Goal: Task Accomplishment & Management: Complete application form

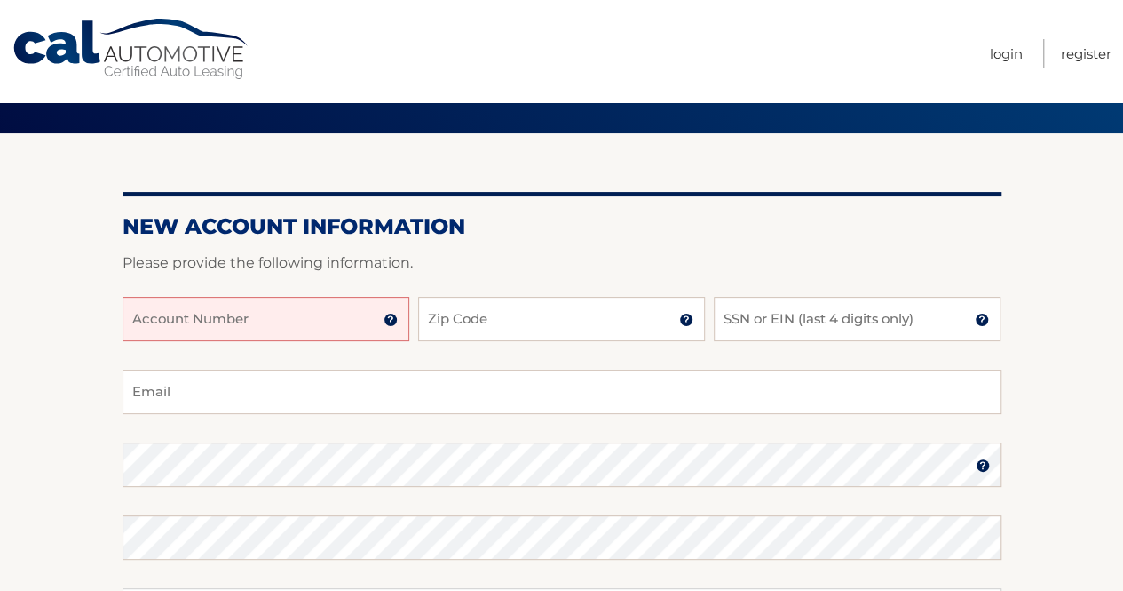
scroll to position [135, 0]
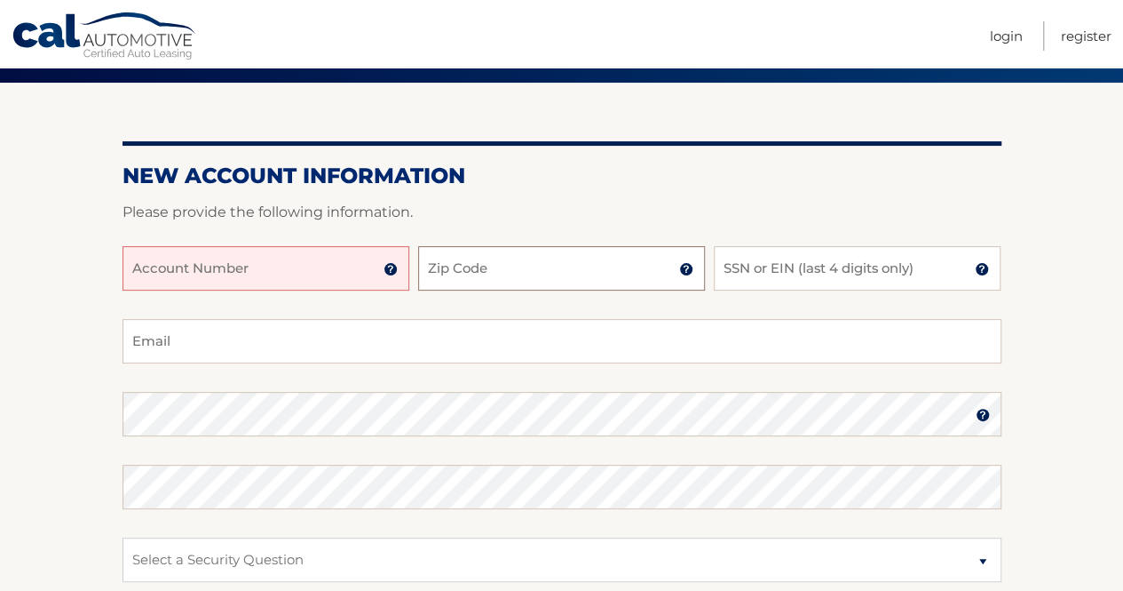
click at [471, 274] on input "Zip Code" at bounding box center [561, 268] width 287 height 44
type input "33024"
click at [294, 265] on input "Account Number" at bounding box center [266, 268] width 287 height 44
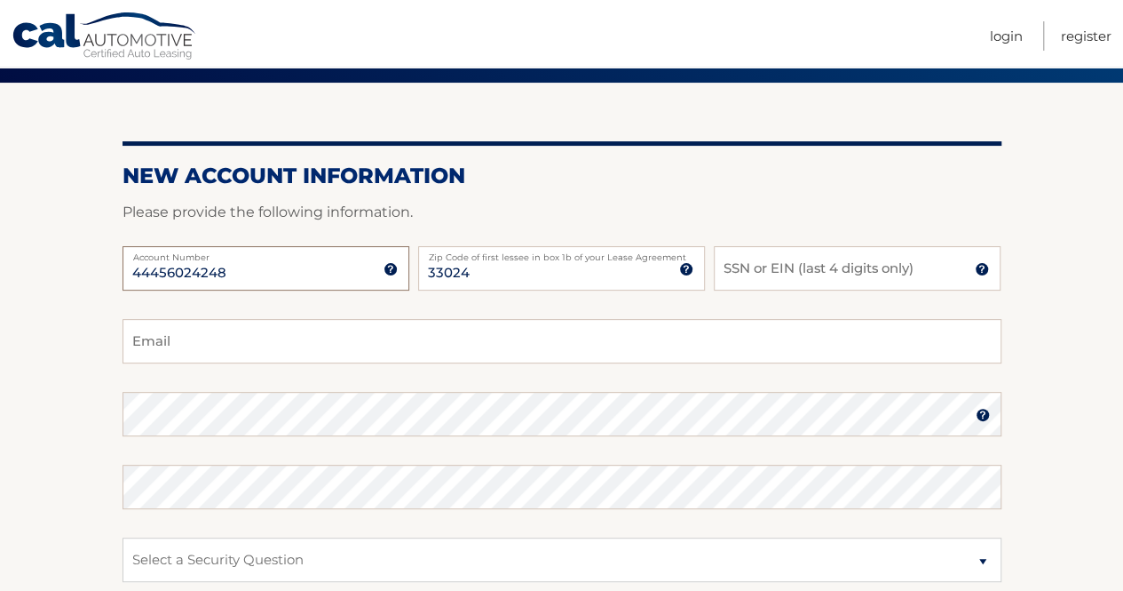
type input "44456024248"
click at [807, 270] on input "SSN or EIN (last 4 digits only)" at bounding box center [857, 268] width 287 height 44
type input "7893"
click at [382, 337] on input "Email" at bounding box center [562, 341] width 879 height 44
type input "[EMAIL_ADDRESS][DOMAIN_NAME]"
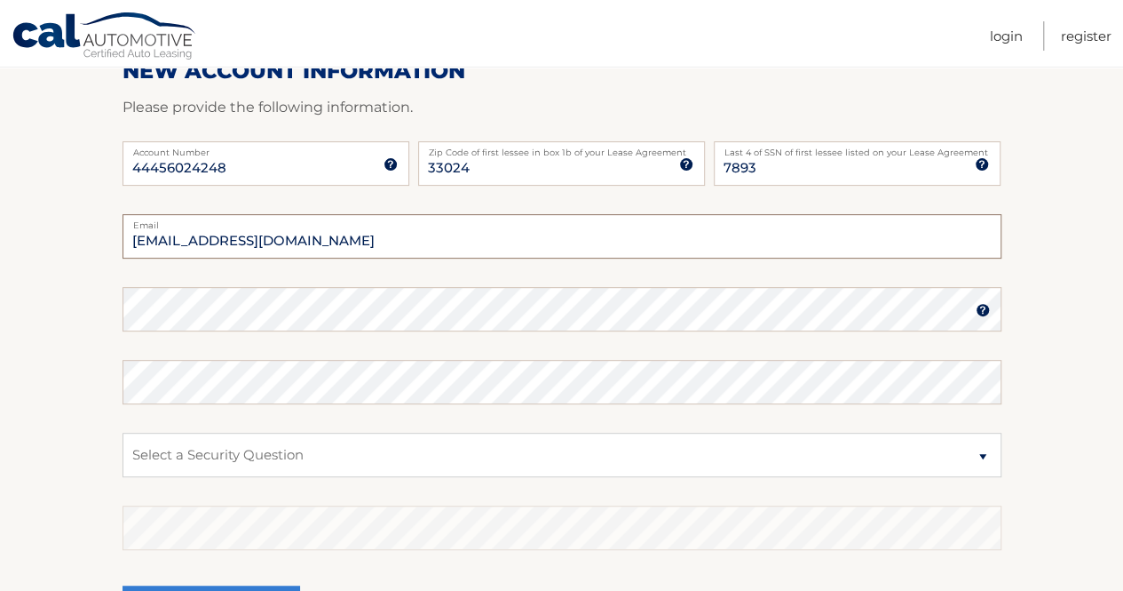
scroll to position [302, 0]
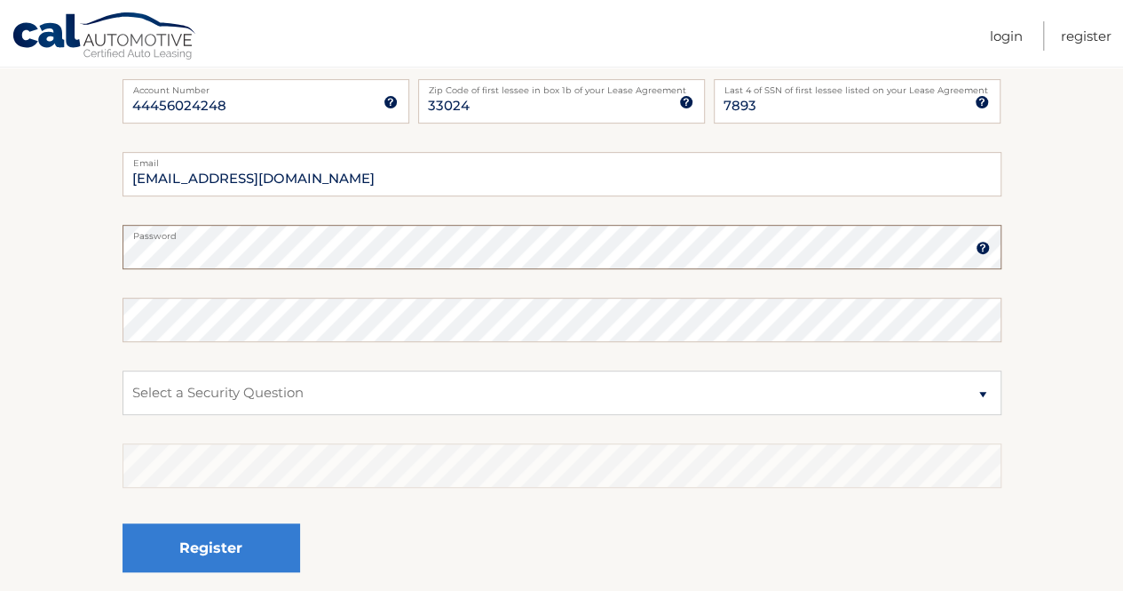
click at [123, 523] on button "Register" at bounding box center [212, 547] width 178 height 49
click at [979, 246] on img at bounding box center [983, 248] width 14 height 14
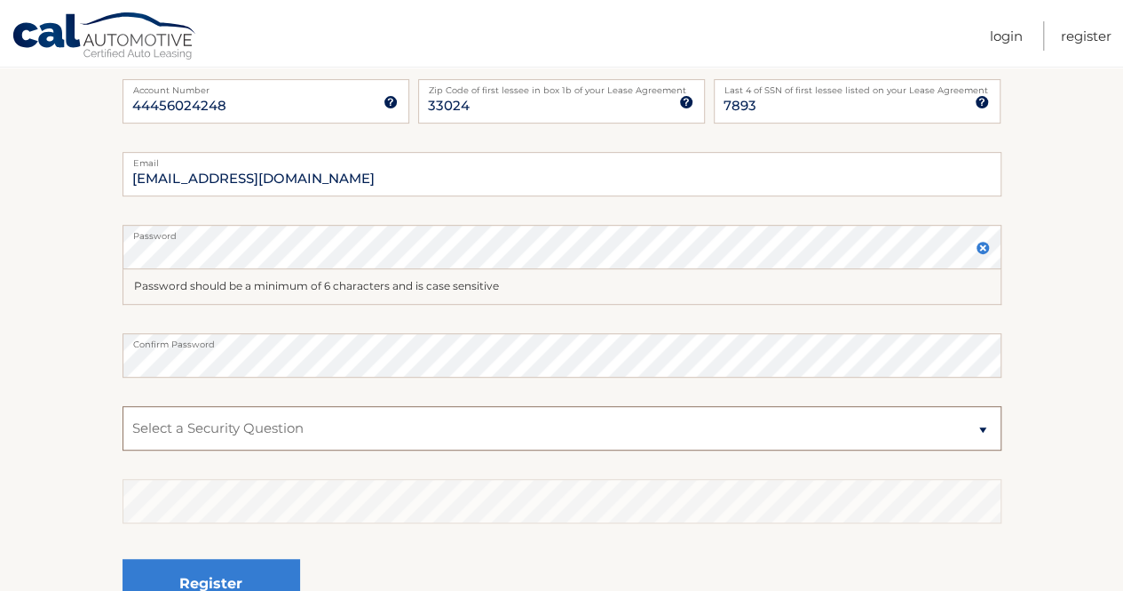
click at [329, 431] on select "Select a Security Question What was the name of your elementary school? What is…" at bounding box center [562, 428] width 879 height 44
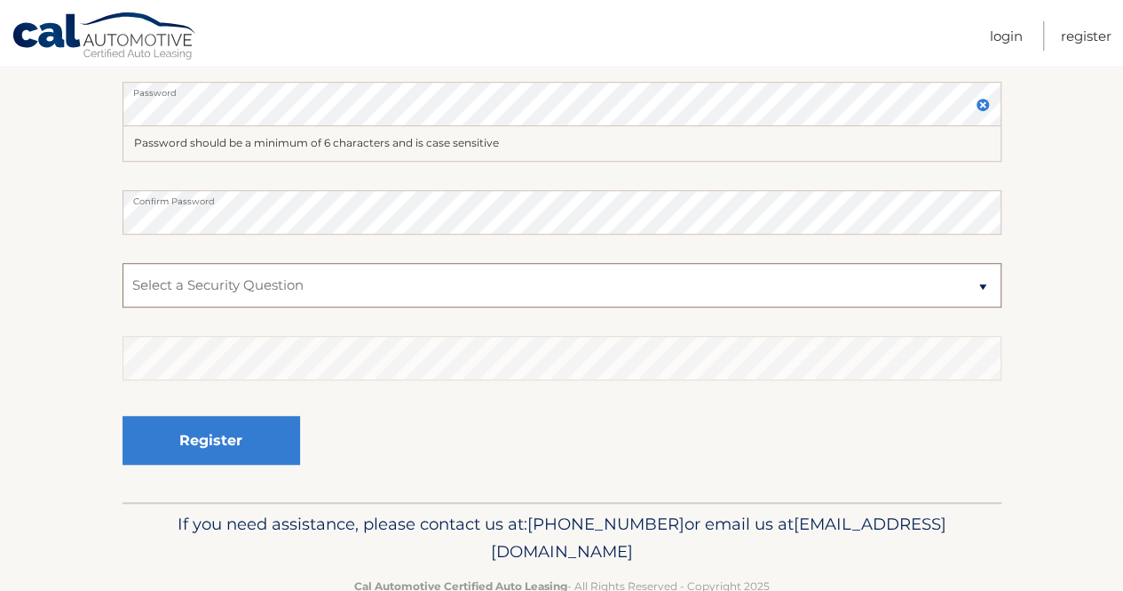
scroll to position [457, 0]
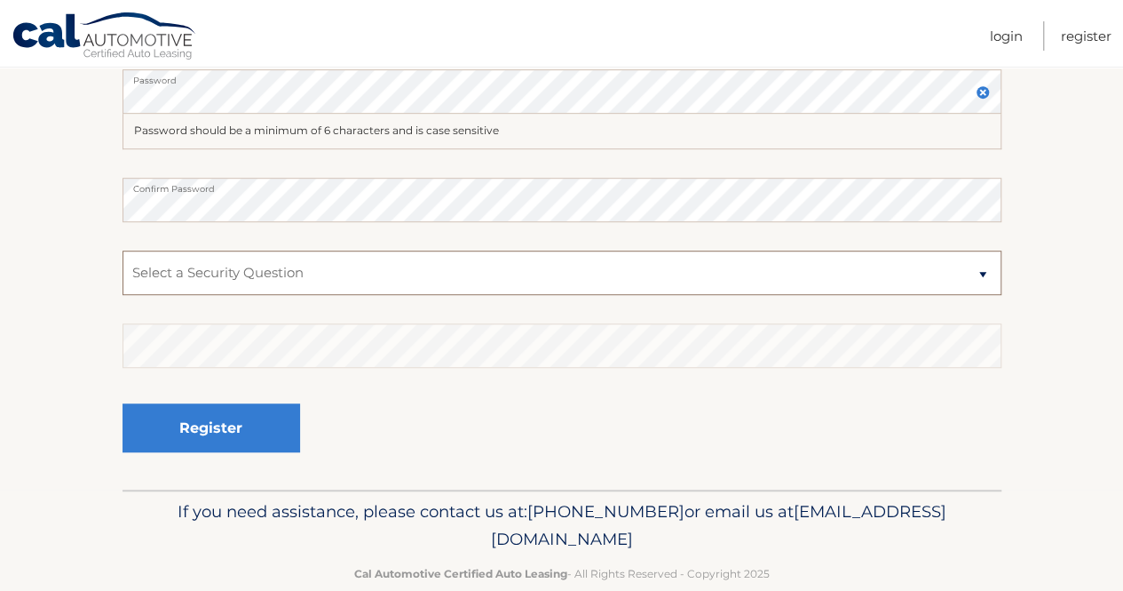
click at [500, 285] on select "Select a Security Question What was the name of your elementary school? What is…" at bounding box center [562, 272] width 879 height 44
select select "2"
click at [123, 250] on select "Select a Security Question What was the name of your elementary school? What is…" at bounding box center [562, 272] width 879 height 44
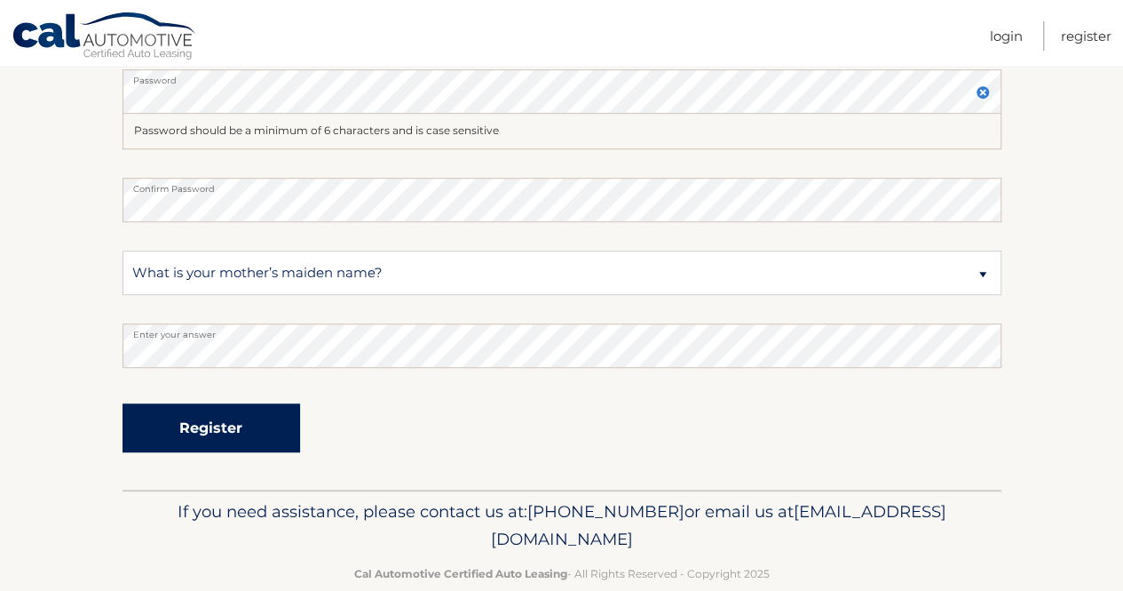
click at [250, 424] on button "Register" at bounding box center [212, 427] width 178 height 49
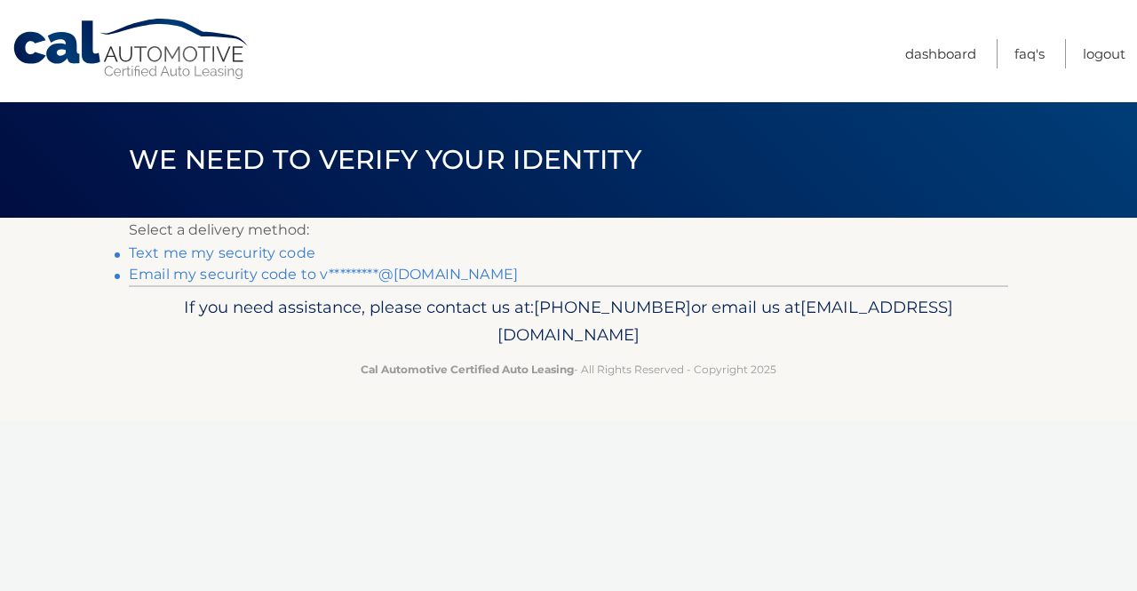
click at [635, 32] on nav "Menu Dashboard FAQ's Logout" at bounding box center [696, 51] width 860 height 102
click at [635, 31] on nav "Menu Dashboard FAQ's Logout" at bounding box center [696, 51] width 860 height 102
click at [214, 250] on link "Text me my security code" at bounding box center [222, 252] width 186 height 17
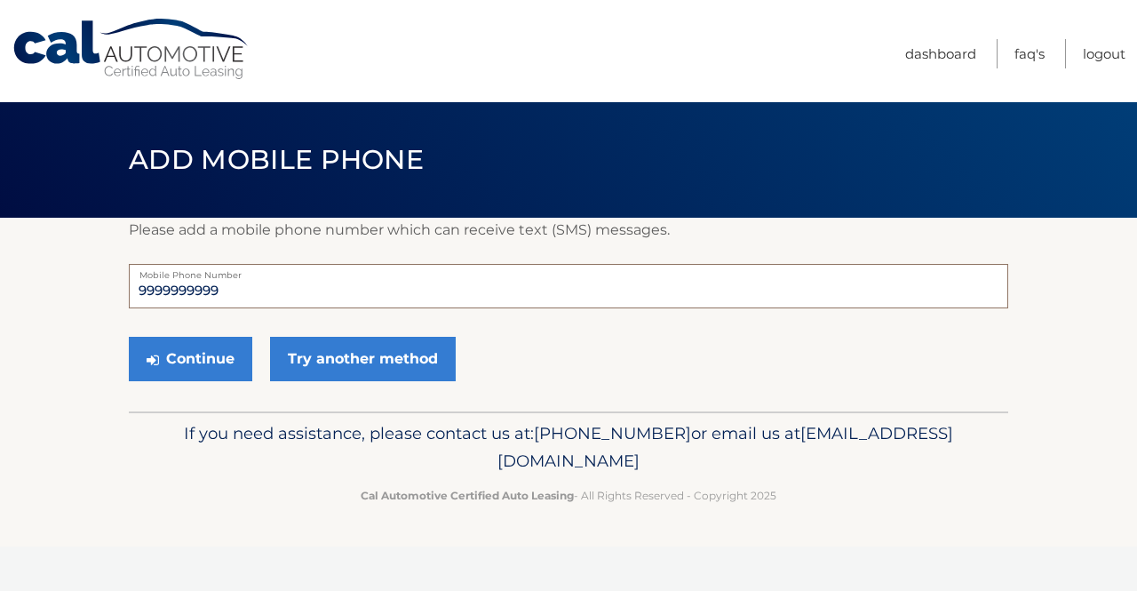
click at [250, 289] on input "9999999999" at bounding box center [568, 286] width 879 height 44
type input "9"
click at [234, 274] on input "tel" at bounding box center [568, 286] width 879 height 44
type input "7543663455"
click at [211, 332] on div "Continue Try another method" at bounding box center [568, 359] width 879 height 60
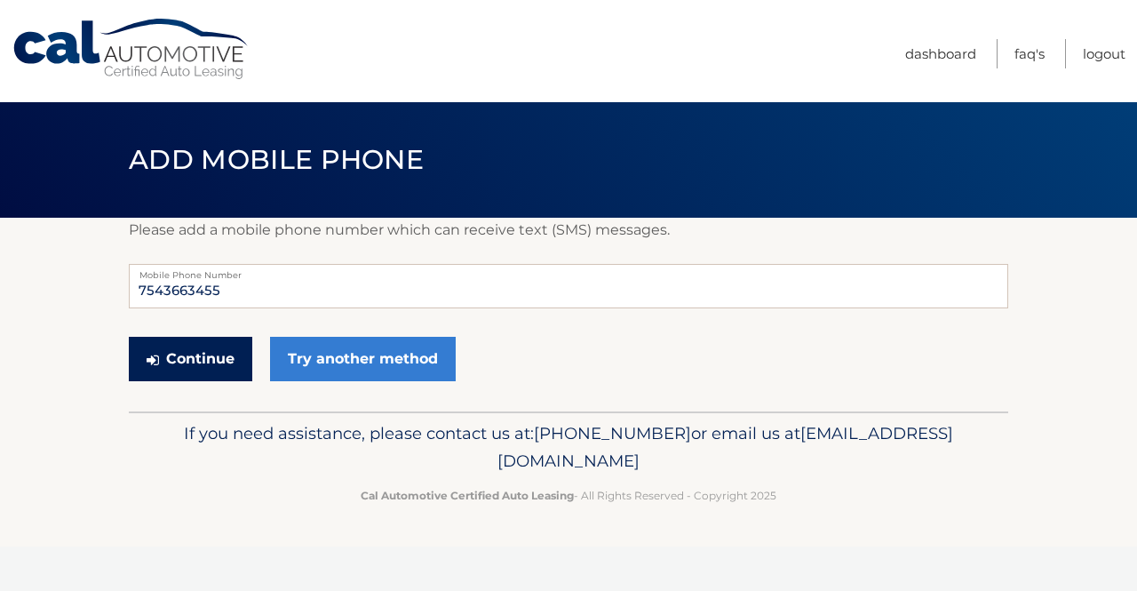
click at [211, 347] on button "Continue" at bounding box center [190, 359] width 123 height 44
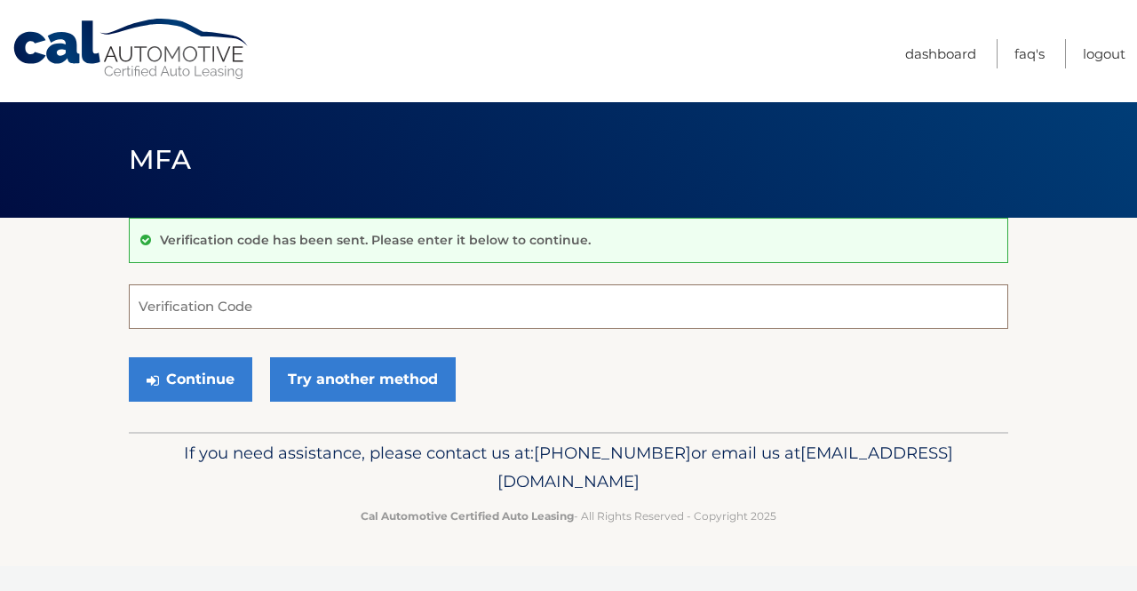
click at [250, 310] on input "Verification Code" at bounding box center [568, 306] width 879 height 44
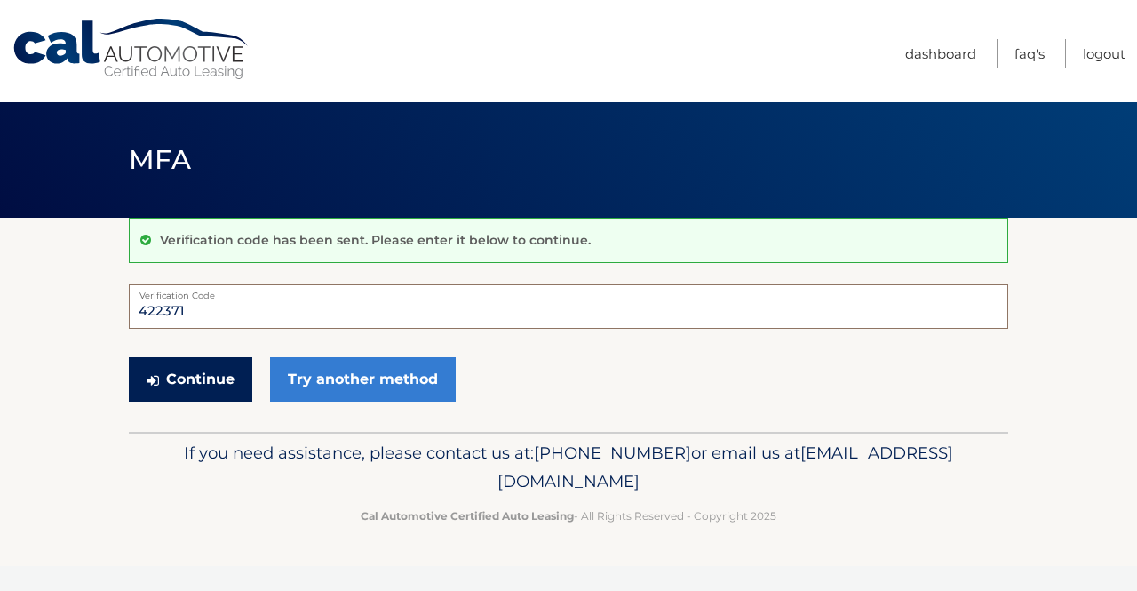
type input "422371"
click at [208, 376] on button "Continue" at bounding box center [190, 379] width 123 height 44
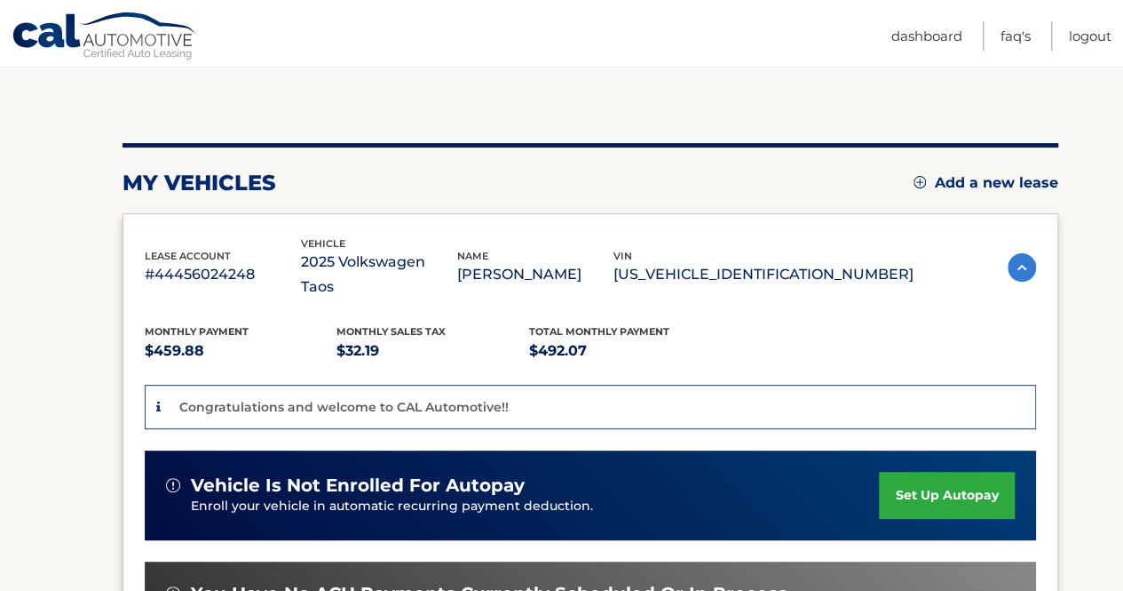
scroll to position [153, 0]
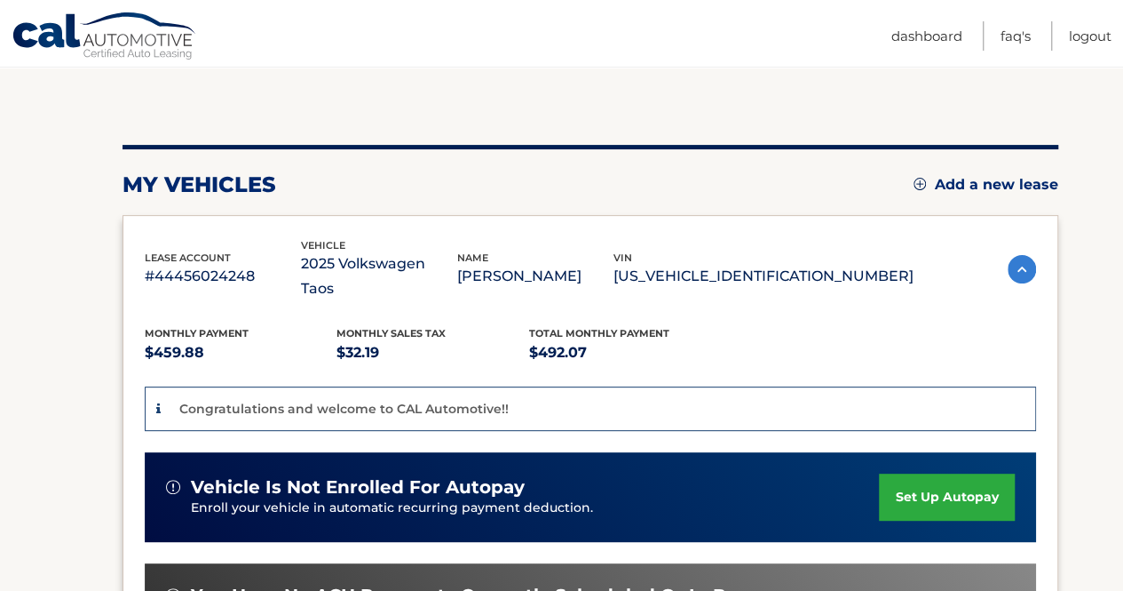
click at [1016, 256] on img at bounding box center [1022, 269] width 28 height 28
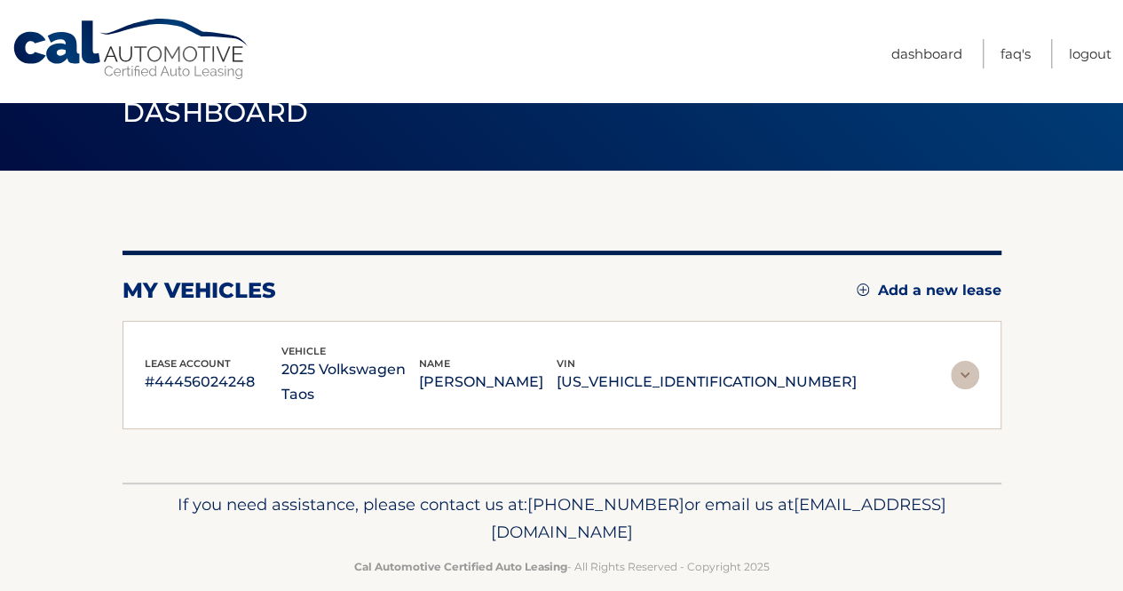
click at [960, 364] on img at bounding box center [965, 375] width 28 height 28
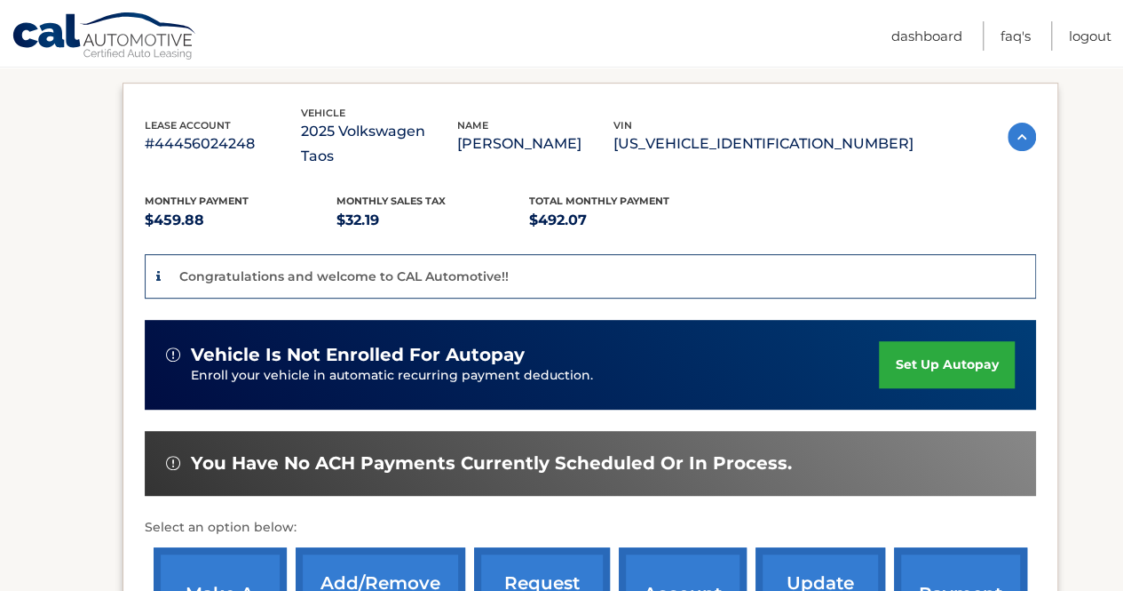
scroll to position [289, 0]
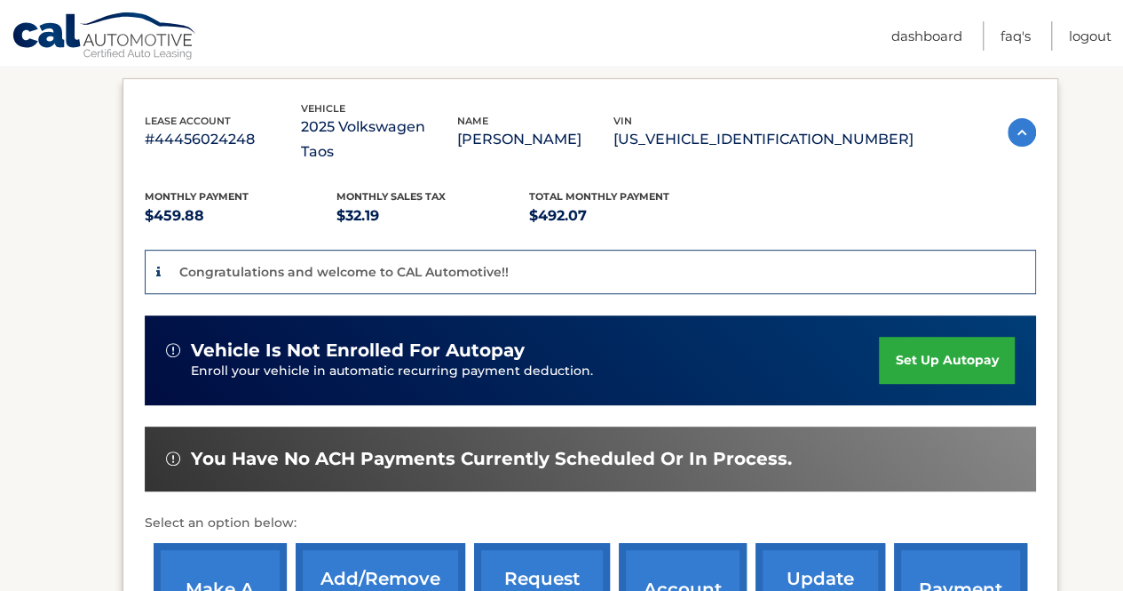
click at [948, 341] on link "set up autopay" at bounding box center [946, 360] width 135 height 47
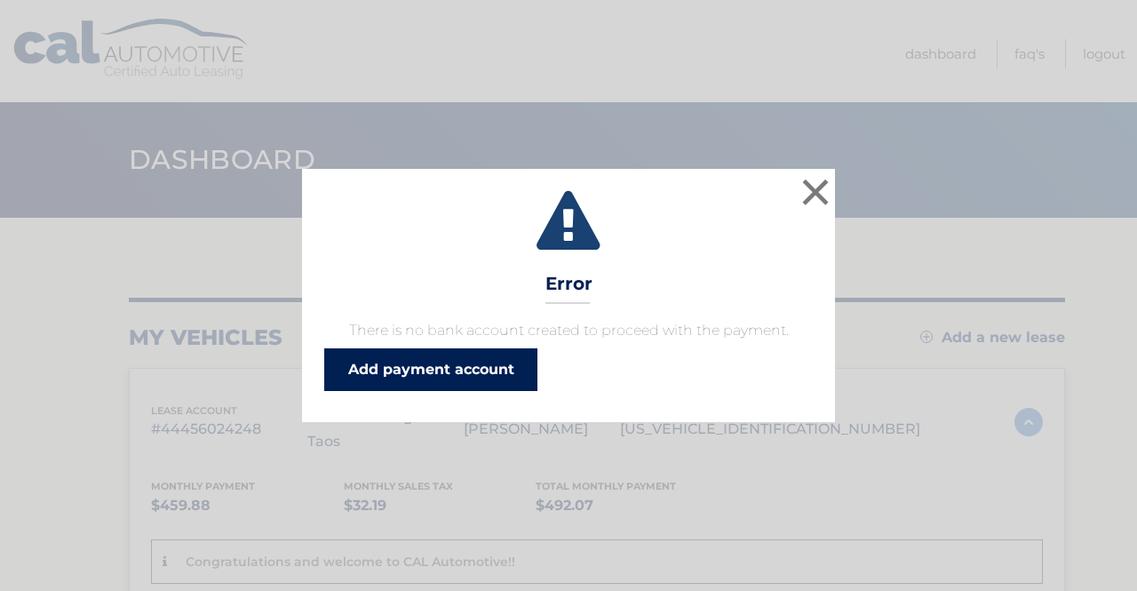
click at [475, 373] on link "Add payment account" at bounding box center [430, 369] width 213 height 43
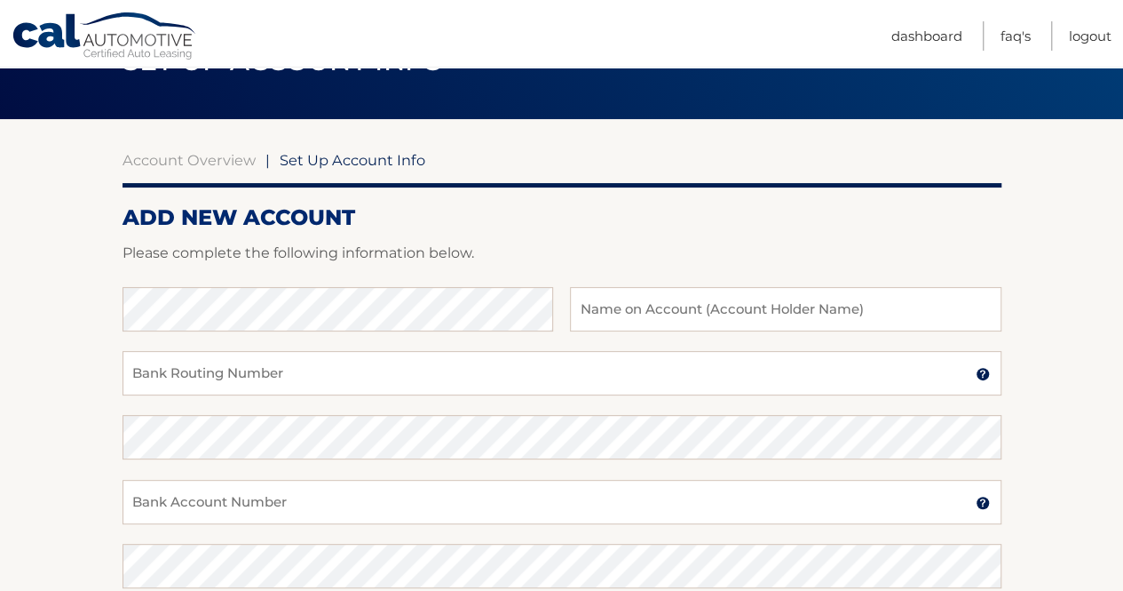
scroll to position [113, 0]
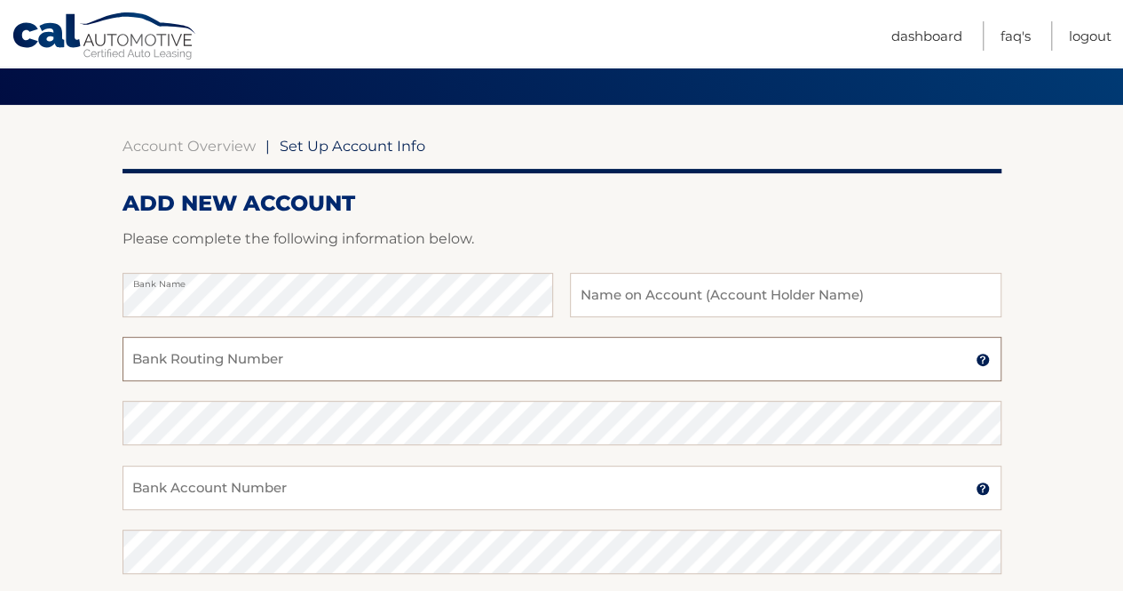
click at [320, 357] on input "Bank Routing Number" at bounding box center [562, 359] width 879 height 44
click at [670, 295] on input "text" at bounding box center [785, 295] width 431 height 44
type input "[PERSON_NAME]"
click at [336, 364] on input "Bank Routing Number" at bounding box center [562, 359] width 879 height 44
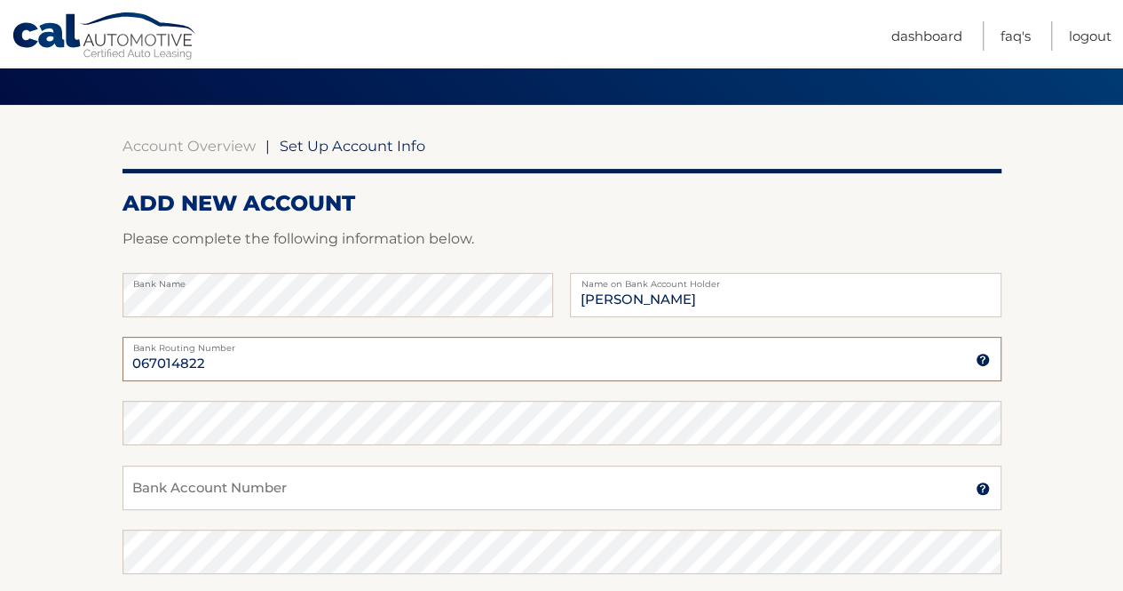
type input "067014822"
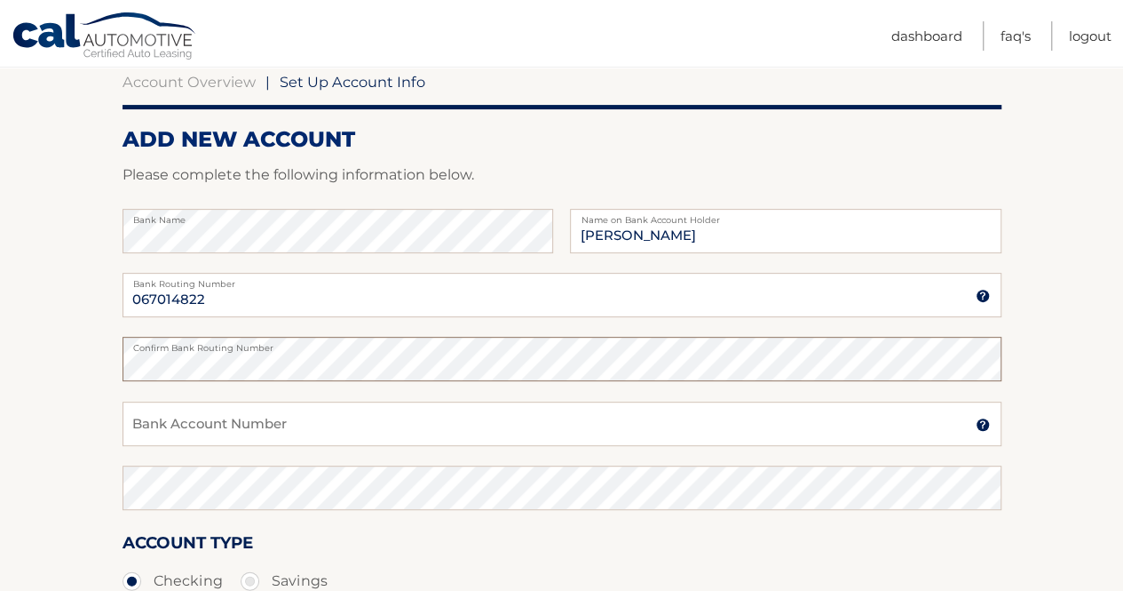
scroll to position [204, 0]
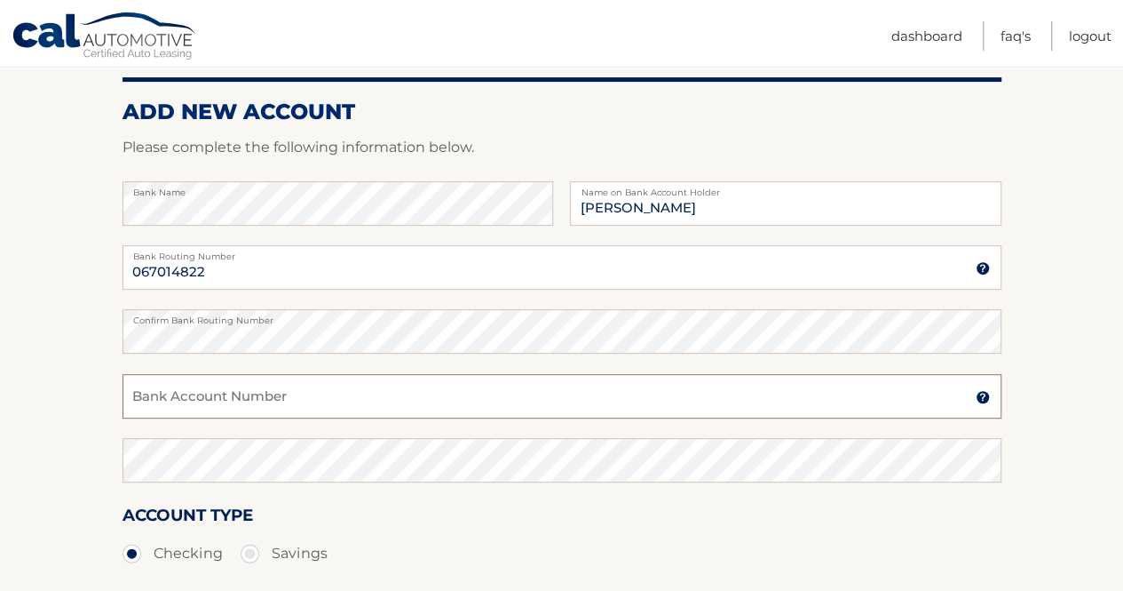
click at [439, 400] on input "Bank Account Number" at bounding box center [562, 396] width 879 height 44
type input "4406968771"
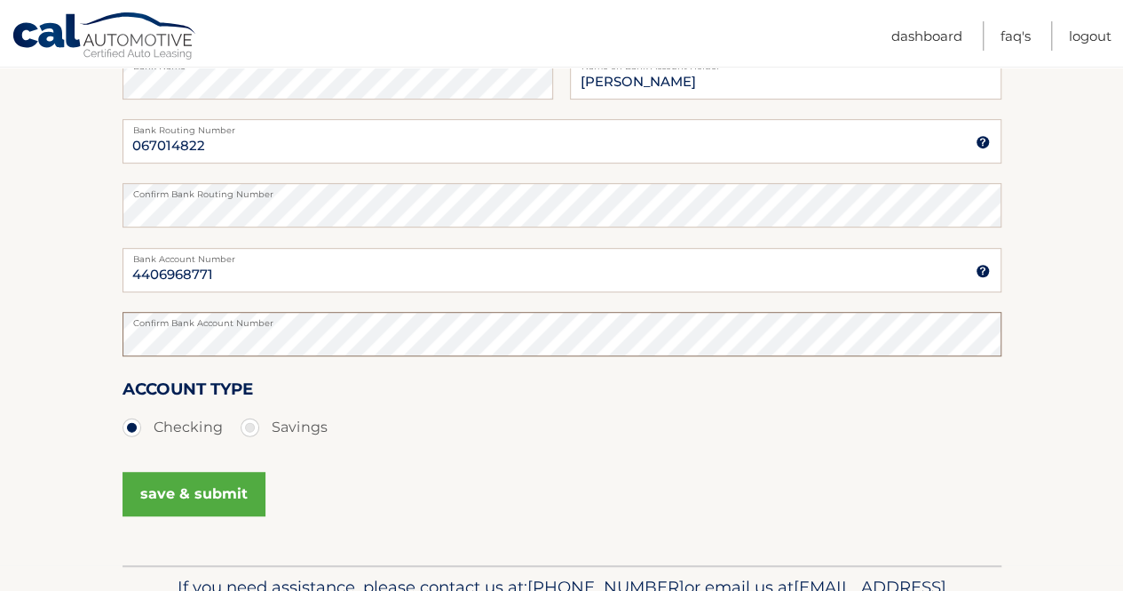
scroll to position [433, 0]
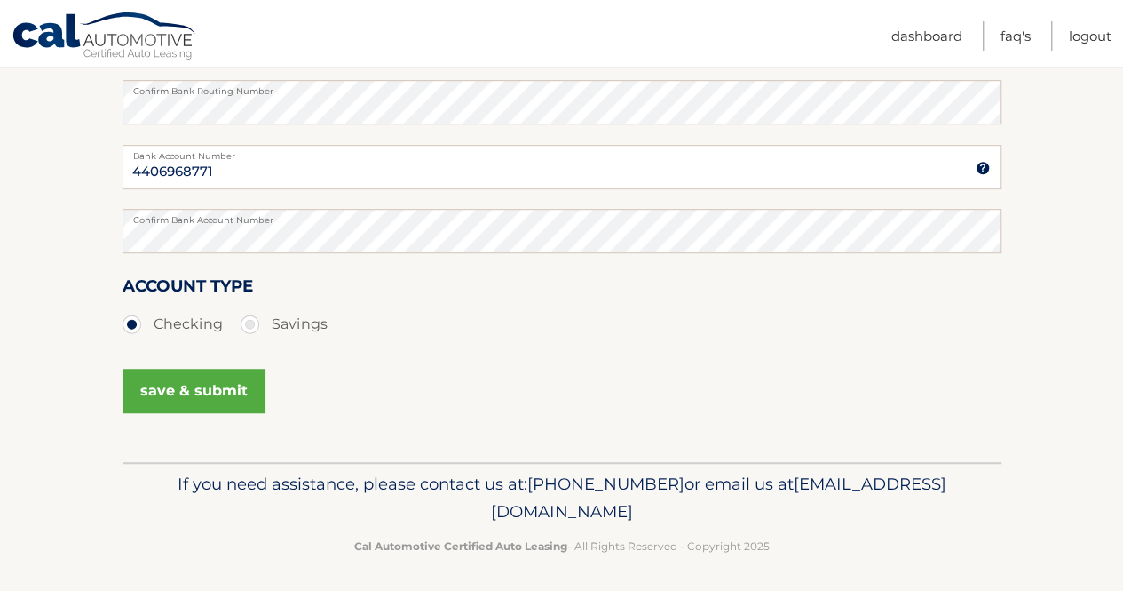
click at [206, 396] on button "save & submit" at bounding box center [194, 391] width 143 height 44
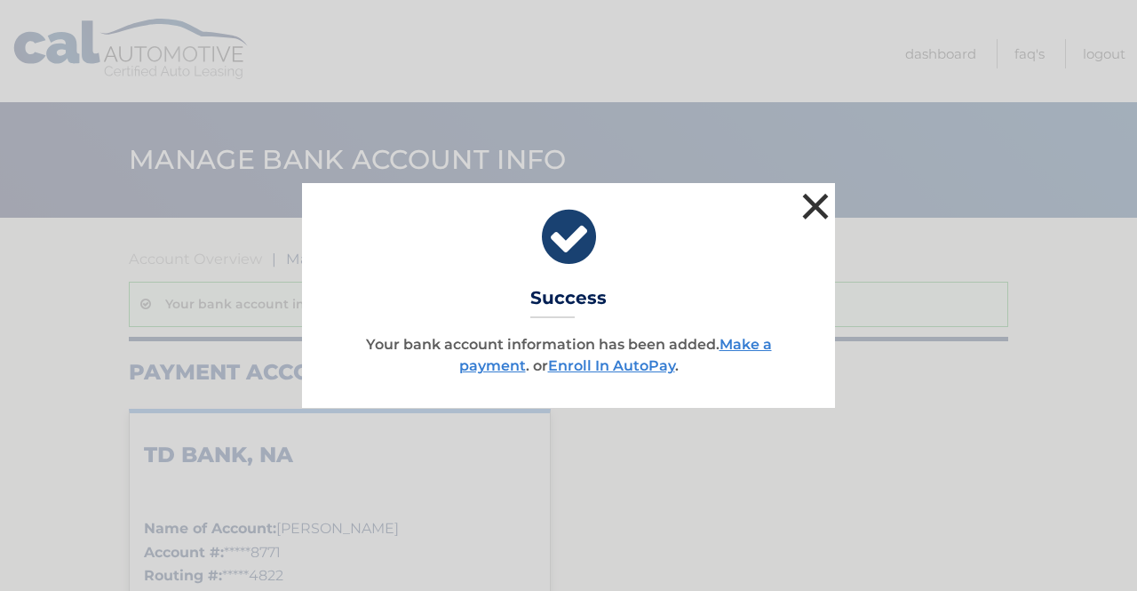
click at [817, 207] on button "×" at bounding box center [815, 206] width 36 height 36
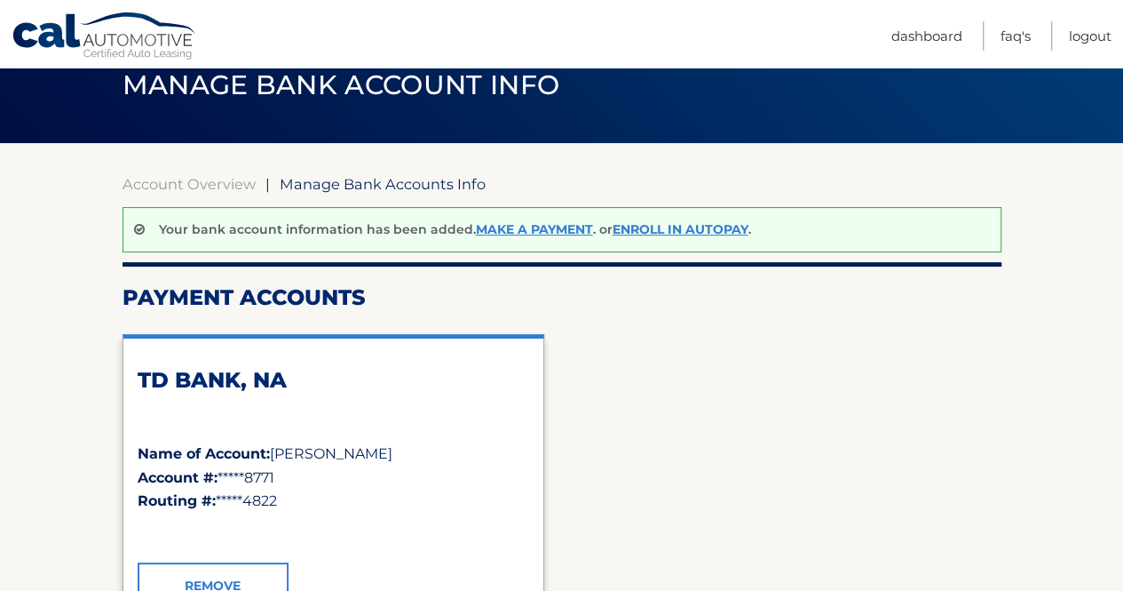
scroll to position [78, 0]
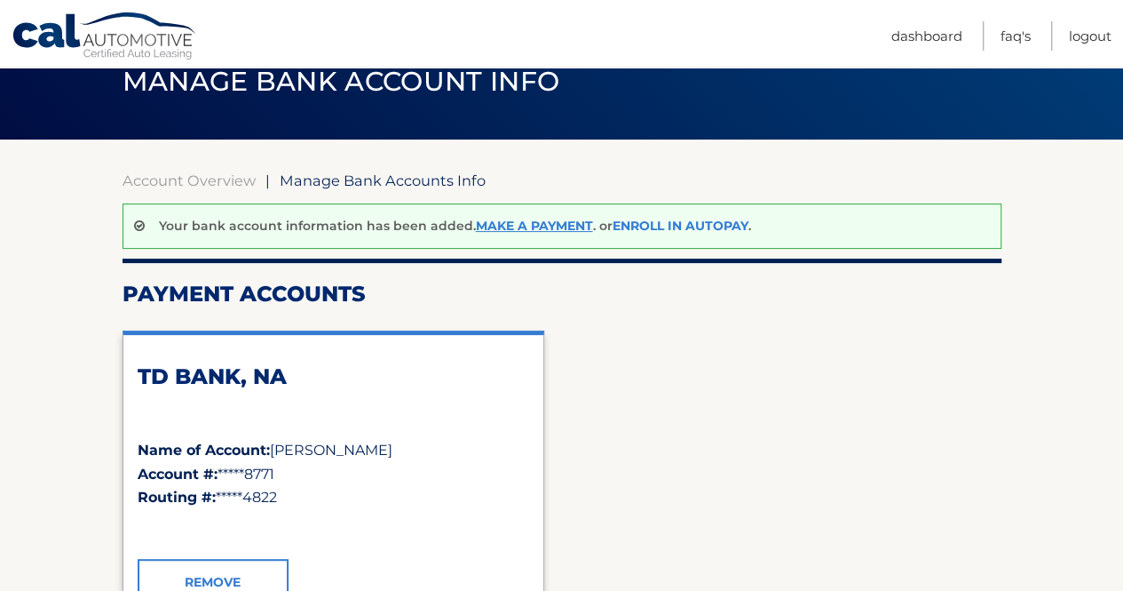
click at [694, 227] on link "Enroll In AutoPay" at bounding box center [681, 226] width 136 height 16
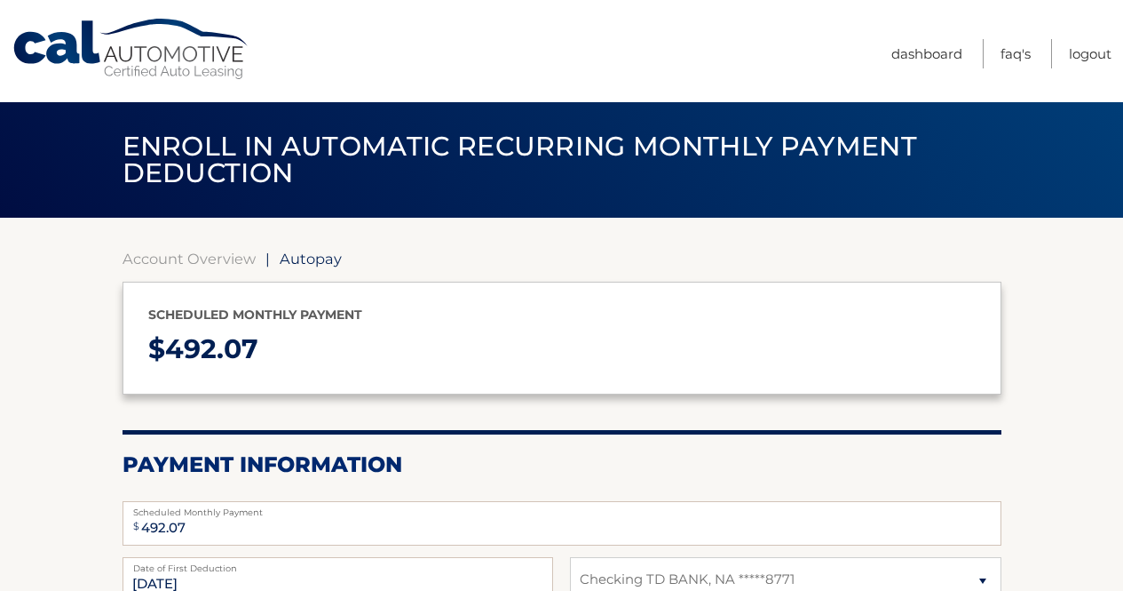
select select "NDU1YjA1ZmItYjE3NC00MTM3LTljYzMtOWI3YjI4MjEyMDJi"
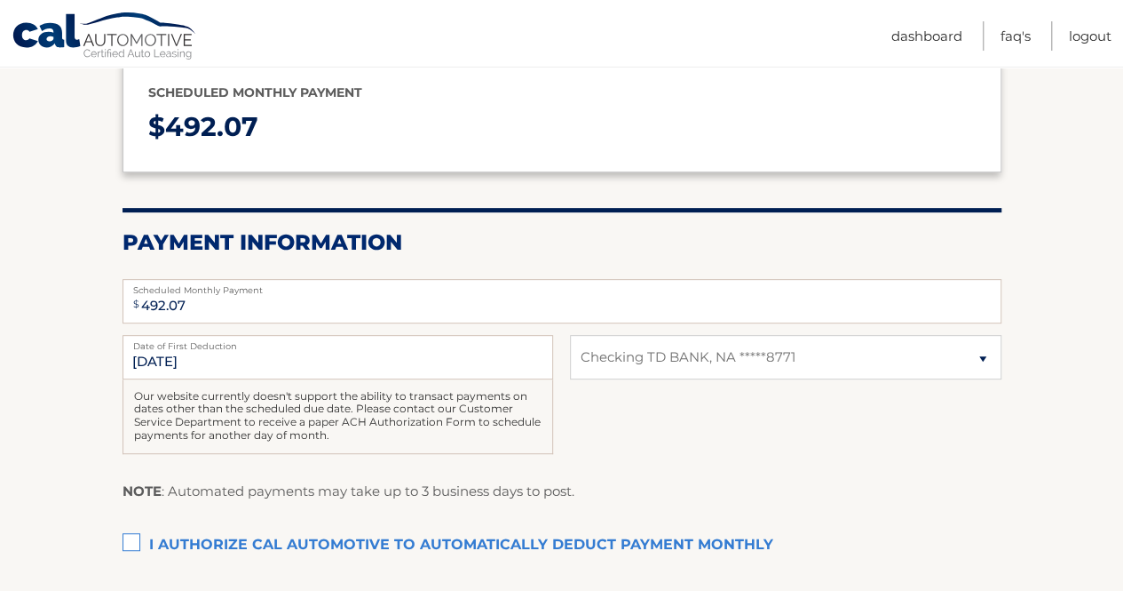
scroll to position [223, 0]
click at [382, 359] on input "[DATE]" at bounding box center [338, 356] width 431 height 44
click at [439, 353] on input "[DATE]" at bounding box center [338, 356] width 431 height 44
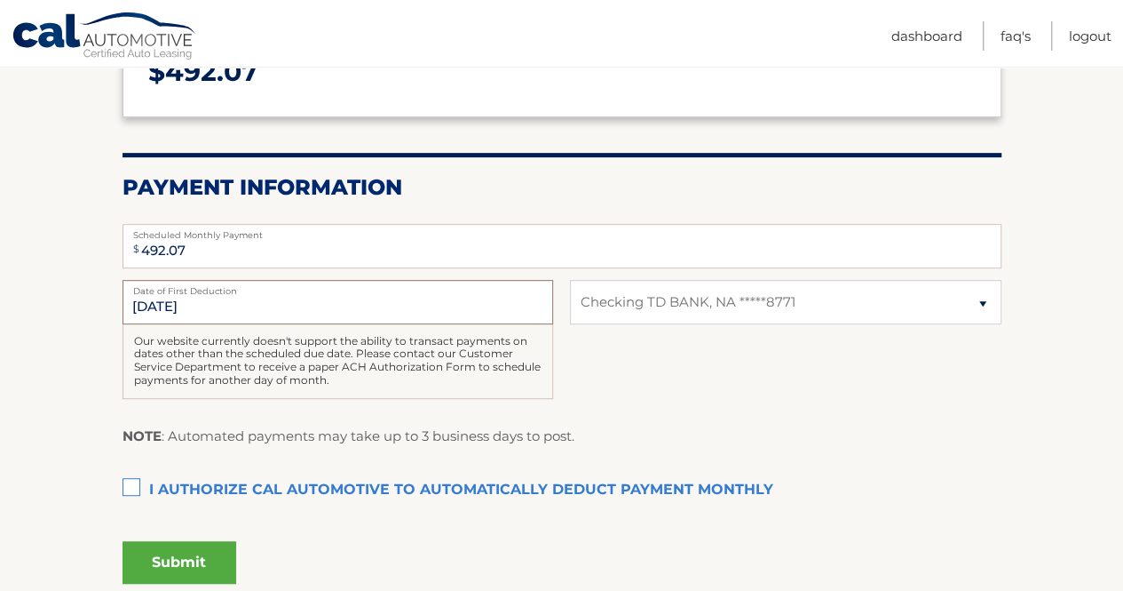
scroll to position [383, 0]
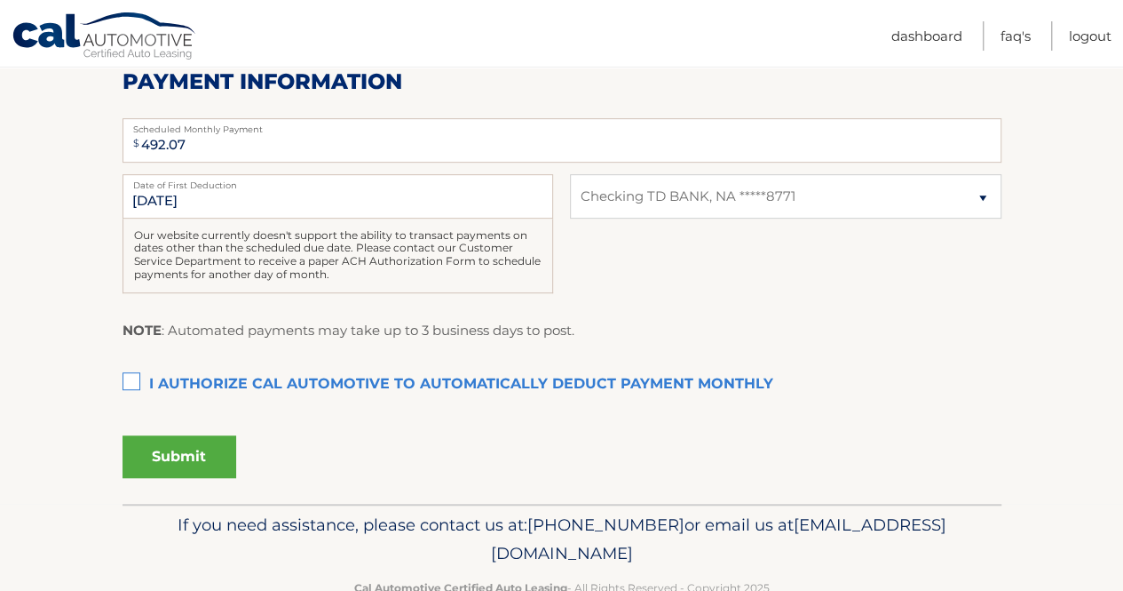
click at [139, 381] on label "I authorize cal automotive to automatically deduct payment monthly This checkbo…" at bounding box center [562, 385] width 879 height 36
click at [0, 0] on input "I authorize cal automotive to automatically deduct payment monthly This checkbo…" at bounding box center [0, 0] width 0 height 0
click at [254, 195] on input "10/20/2025" at bounding box center [338, 196] width 431 height 44
click at [277, 206] on input "10/20/2025" at bounding box center [338, 196] width 431 height 44
click at [248, 214] on input "10/20/2025" at bounding box center [338, 196] width 431 height 44
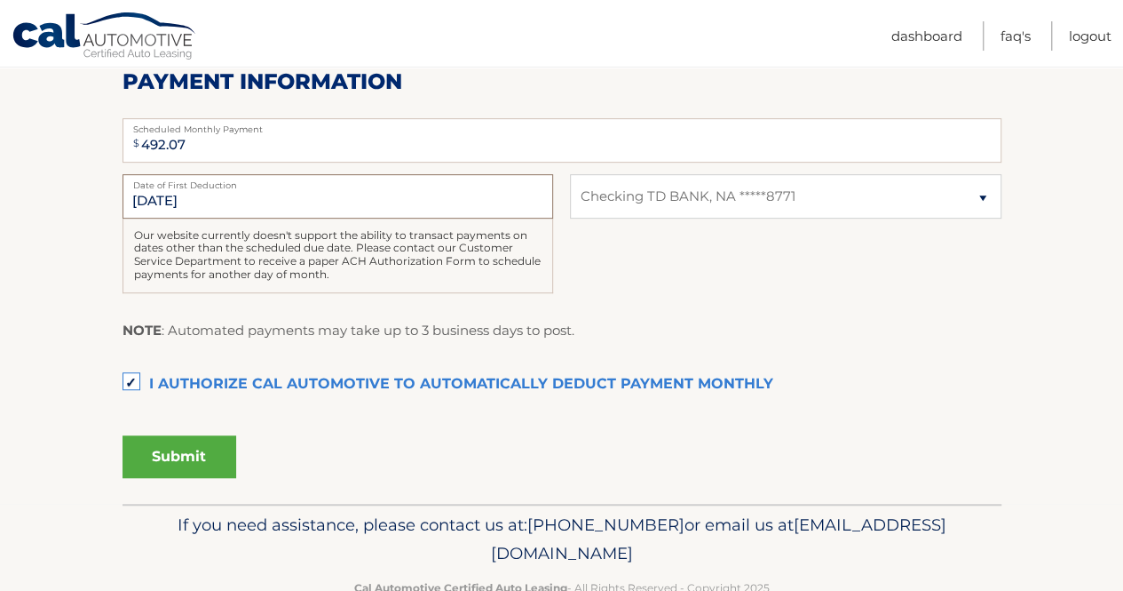
click at [243, 202] on input "10/20/2025" at bounding box center [338, 196] width 431 height 44
click at [257, 197] on input "10/20/2025" at bounding box center [338, 196] width 431 height 44
click at [648, 492] on div "Submit" at bounding box center [562, 462] width 879 height 69
click at [171, 184] on label "Date of First Deduction" at bounding box center [338, 181] width 431 height 14
click at [171, 184] on input "10/20/2025" at bounding box center [338, 196] width 431 height 44
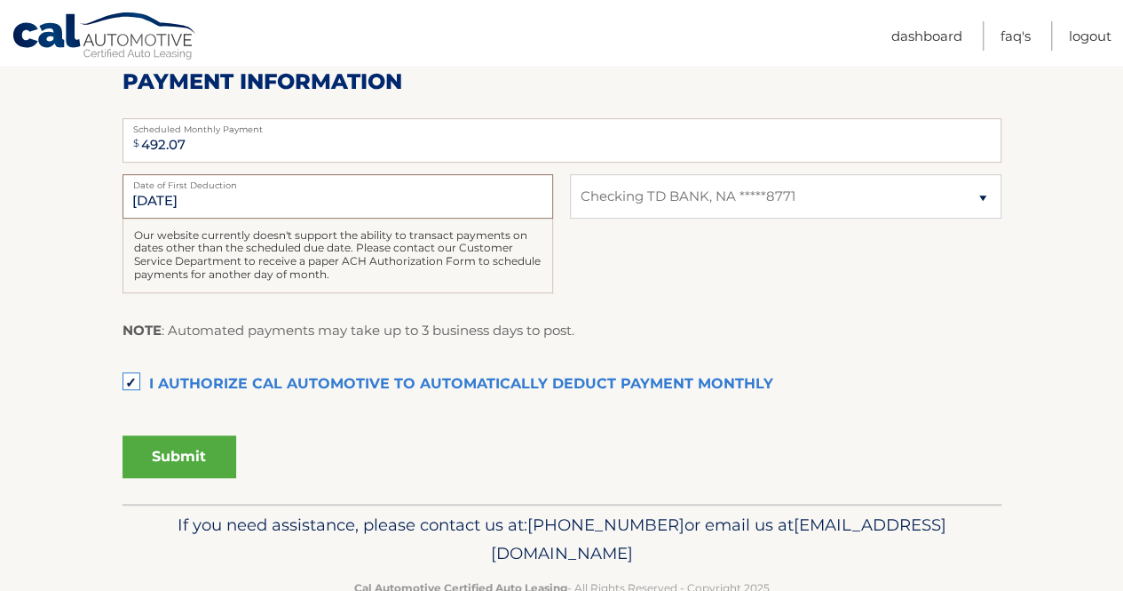
click at [165, 198] on input "10/20/2025" at bounding box center [338, 196] width 431 height 44
click at [190, 206] on input "10/20/2025" at bounding box center [338, 196] width 431 height 44
click at [200, 210] on input "10/20/2025" at bounding box center [338, 196] width 431 height 44
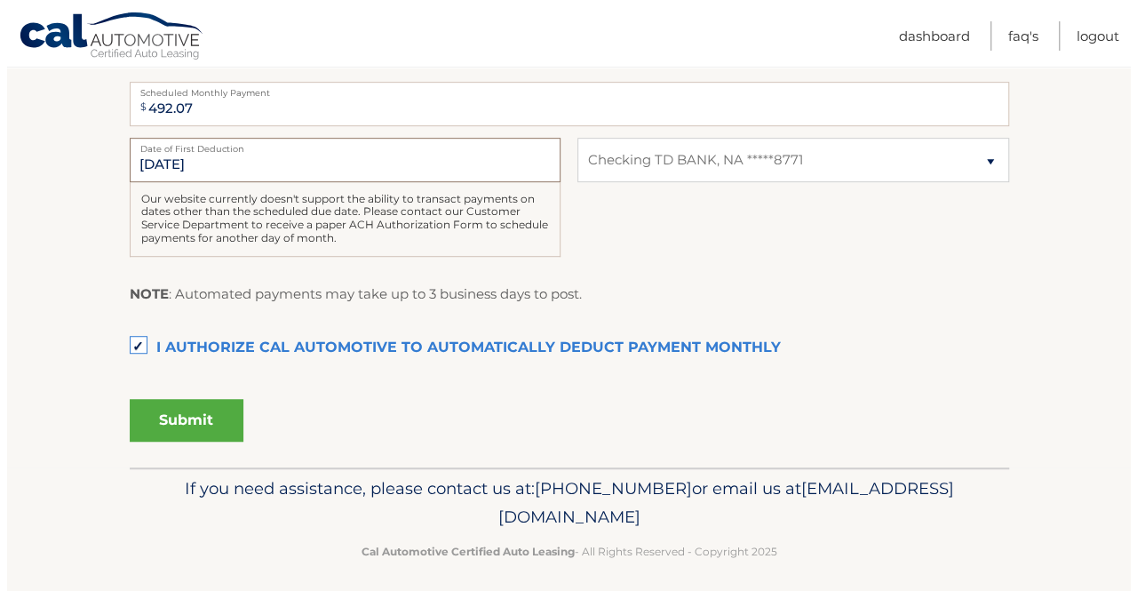
scroll to position [428, 0]
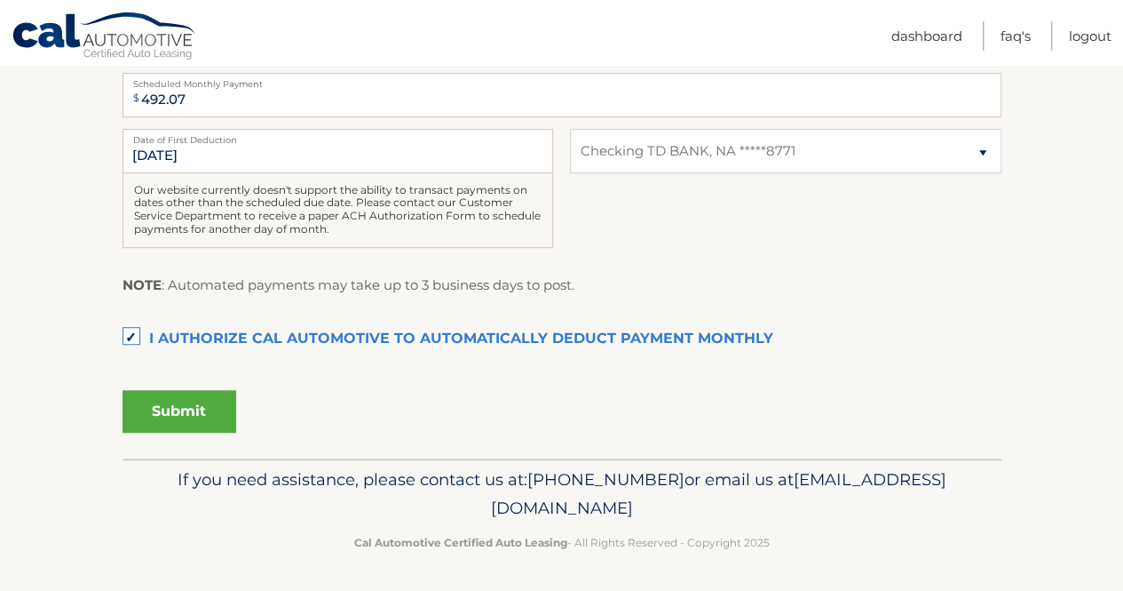
click at [186, 408] on button "Submit" at bounding box center [180, 411] width 114 height 43
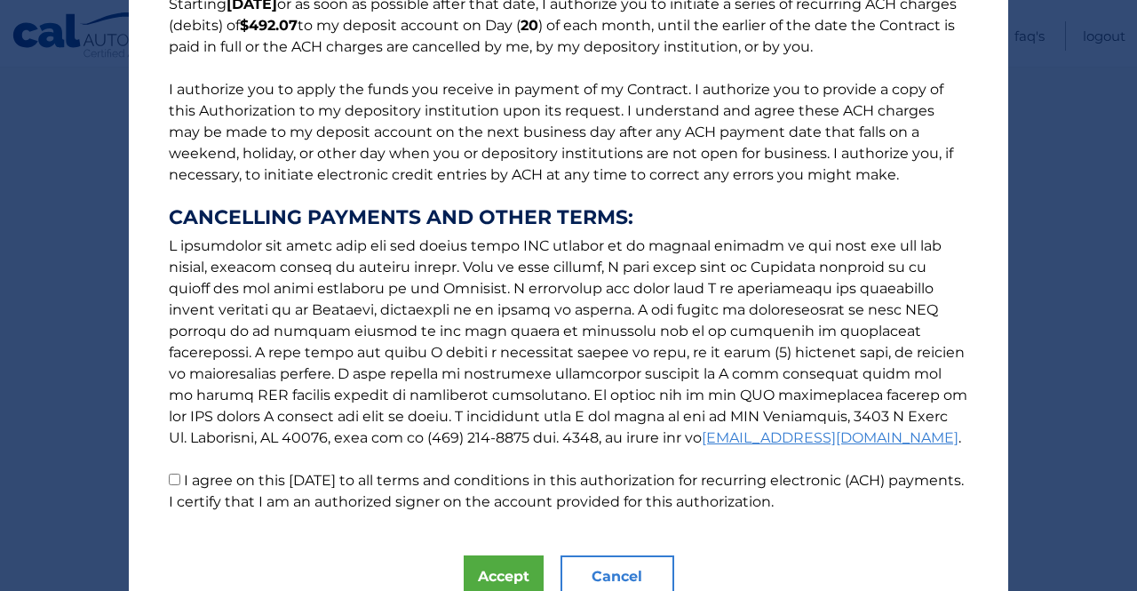
scroll to position [248, 0]
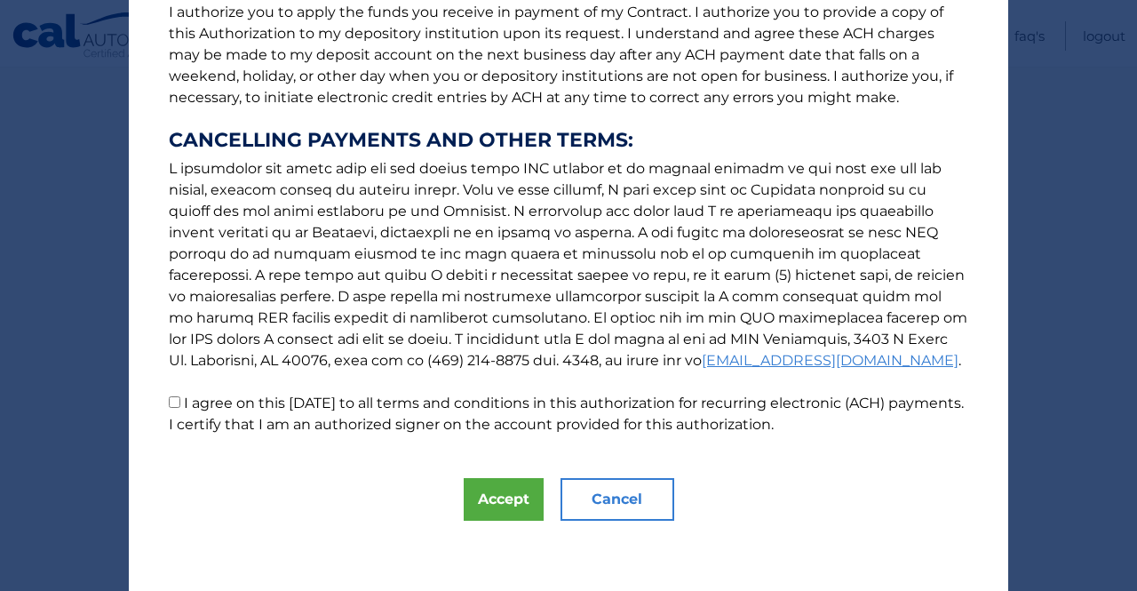
click at [169, 405] on input "I agree on this 10/03/2025 to all terms and conditions in this authorization fo…" at bounding box center [175, 402] width 12 height 12
checkbox input "true"
click at [497, 509] on button "Accept" at bounding box center [504, 499] width 80 height 43
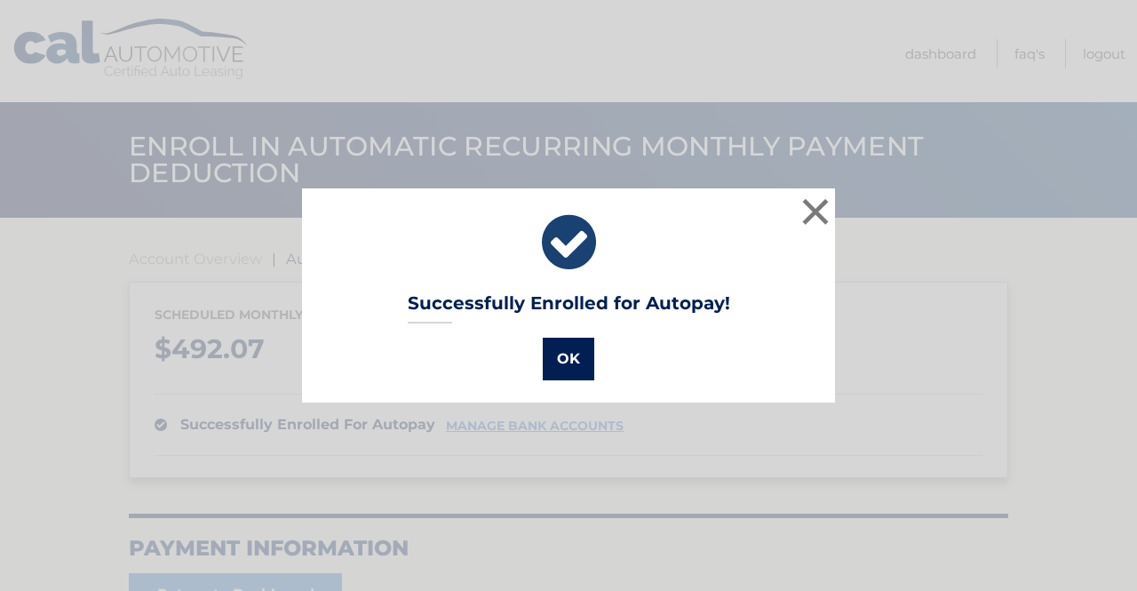
click at [556, 348] on button "OK" at bounding box center [569, 358] width 52 height 43
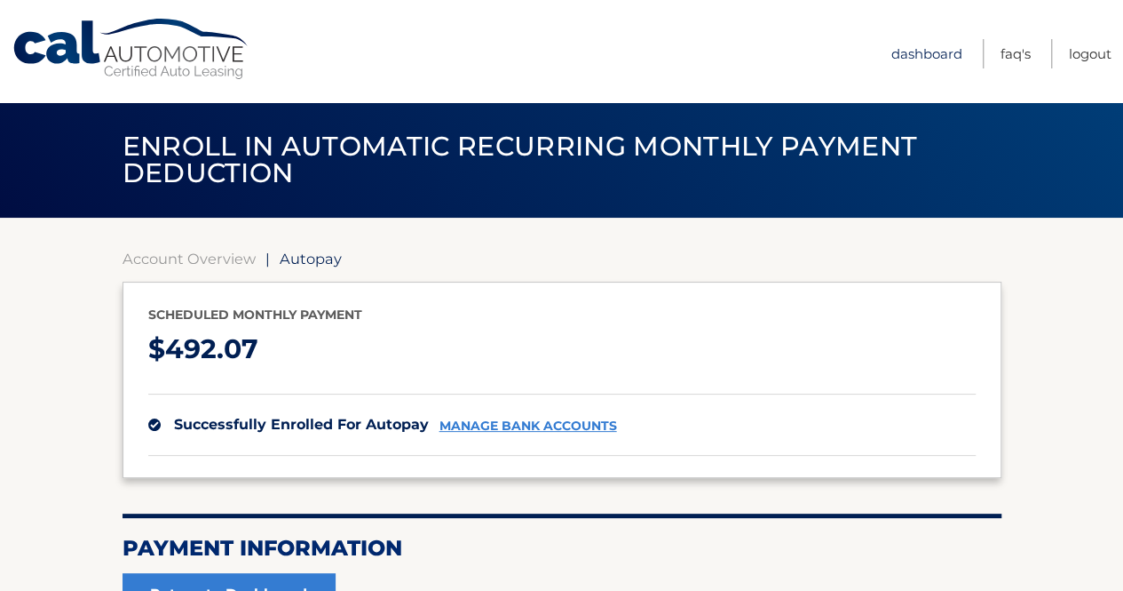
click at [911, 59] on link "Dashboard" at bounding box center [927, 53] width 71 height 29
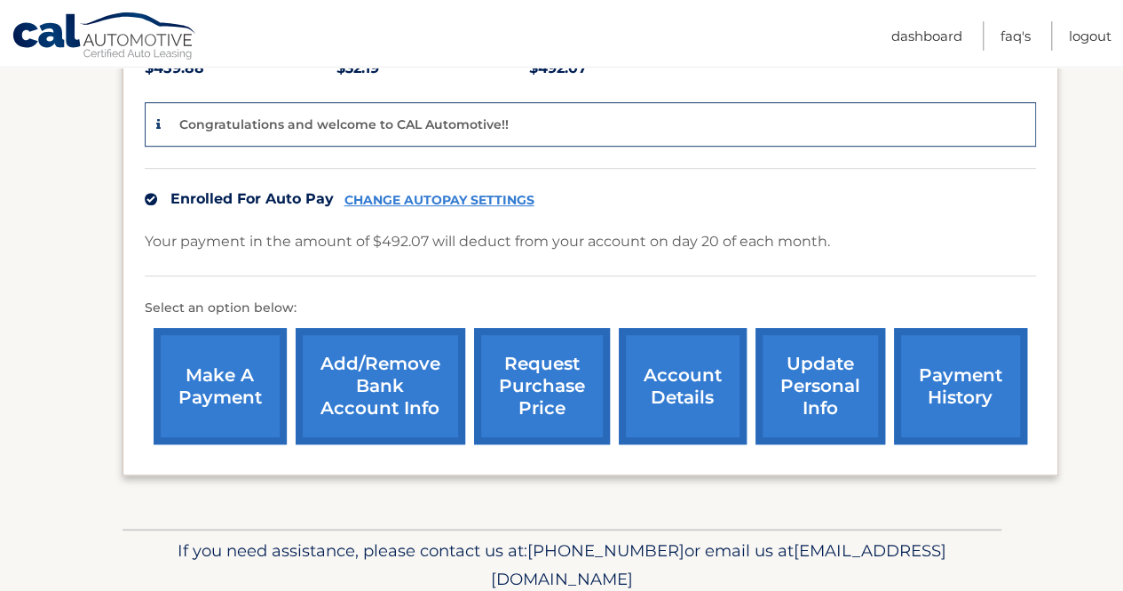
scroll to position [439, 0]
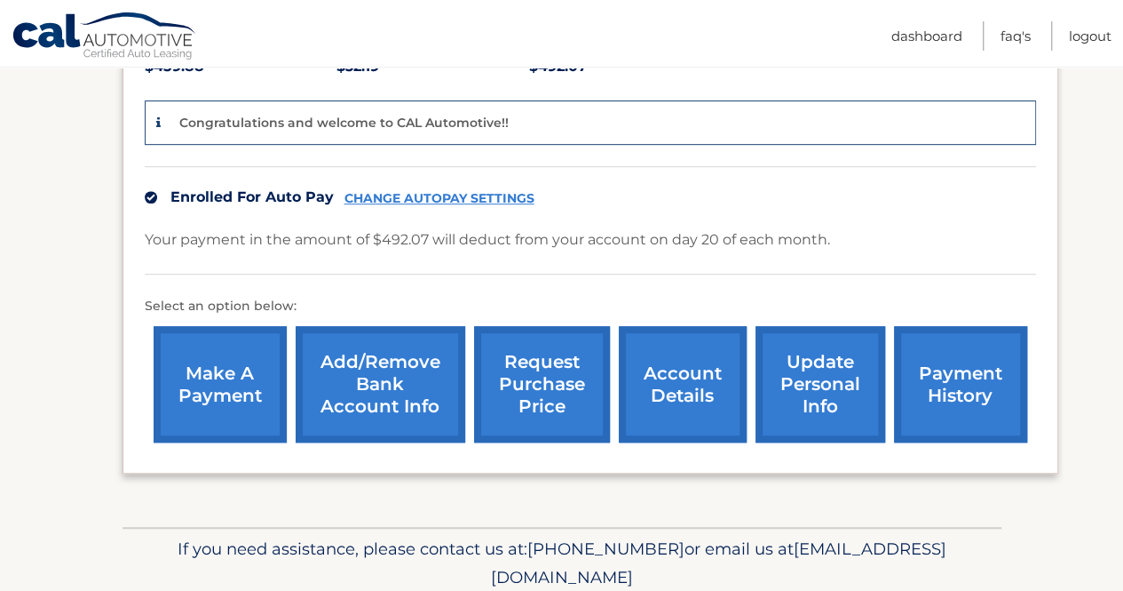
click at [474, 191] on link "CHANGE AUTOPAY SETTINGS" at bounding box center [440, 198] width 190 height 15
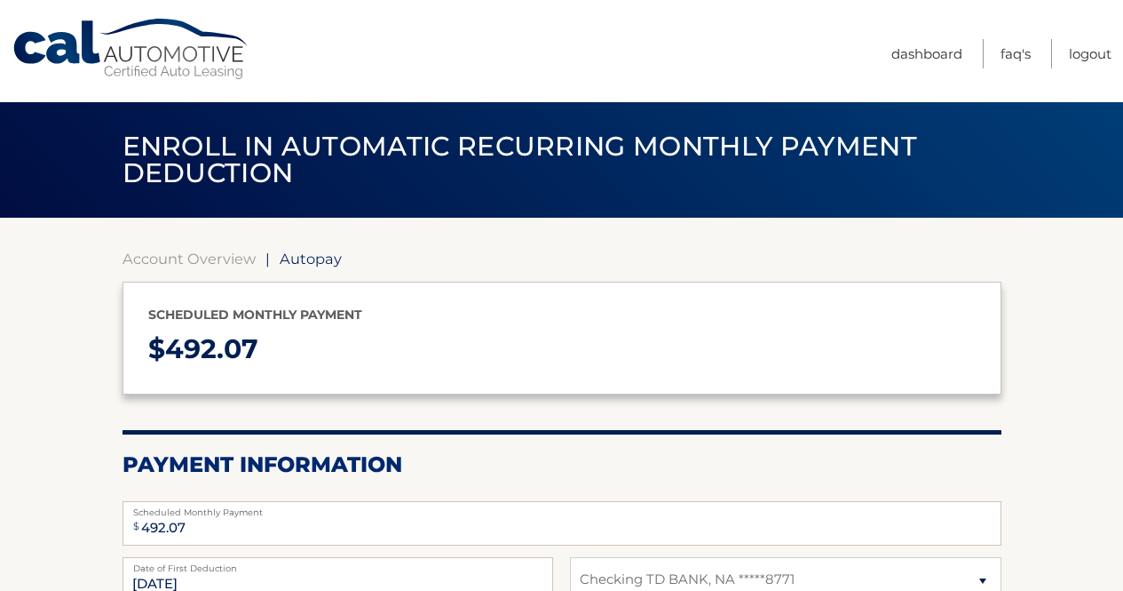
select select "NDU1YjA1ZmItYjE3NC00MTM3LTljYzMtOWI3YjI4MjEyMDJi"
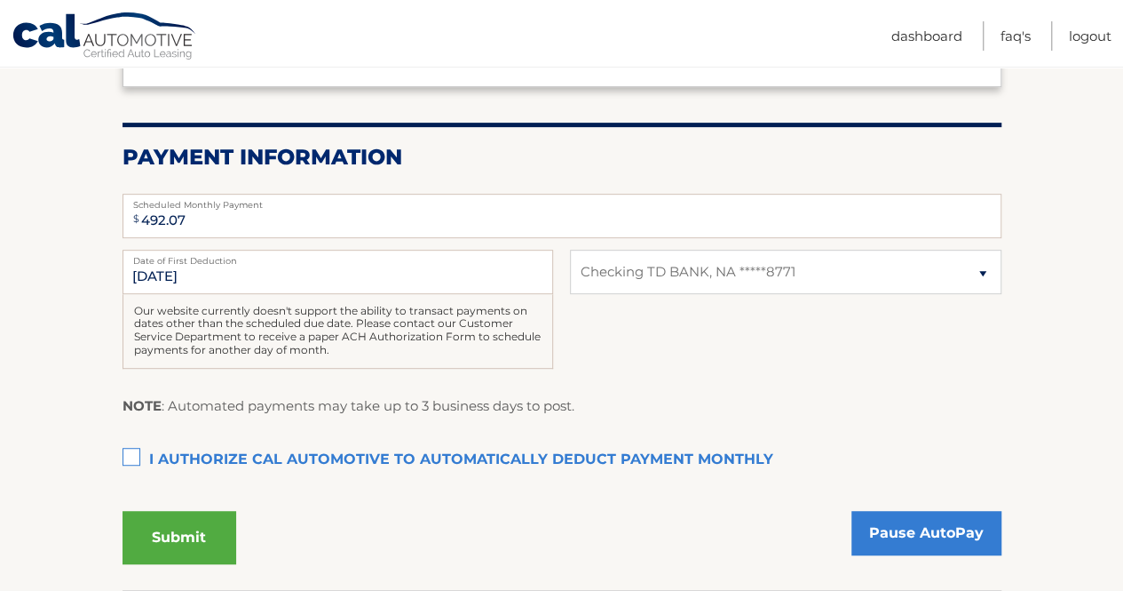
scroll to position [314, 0]
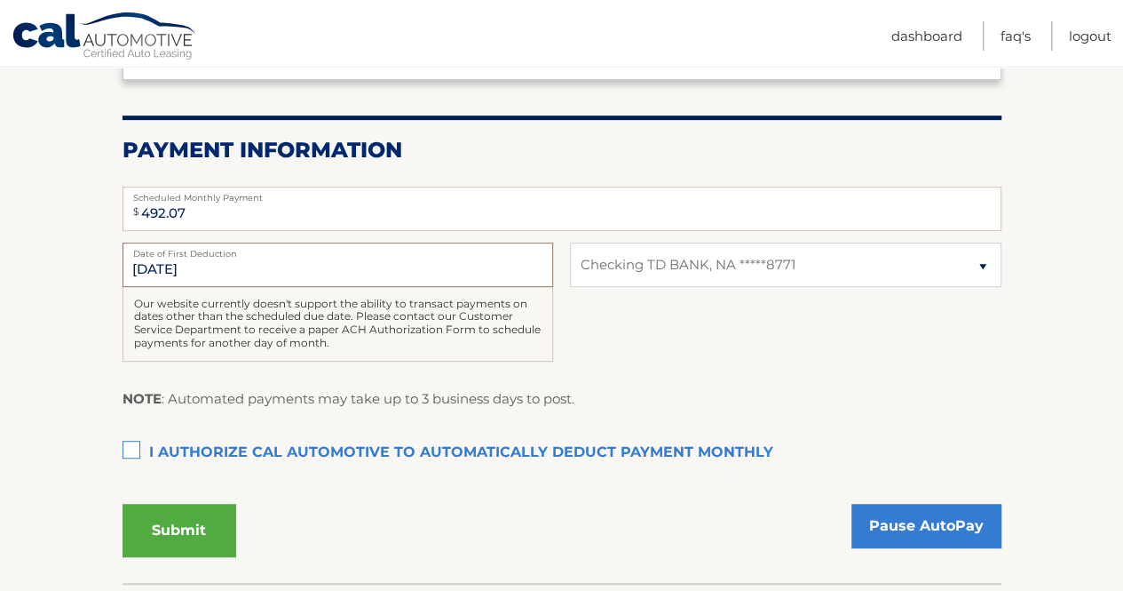
click at [213, 268] on input "[DATE]" at bounding box center [338, 264] width 431 height 44
click at [169, 274] on input "[DATE]" at bounding box center [338, 264] width 431 height 44
click at [171, 266] on input "[DATE]" at bounding box center [338, 264] width 431 height 44
click at [171, 265] on input "[DATE]" at bounding box center [338, 264] width 431 height 44
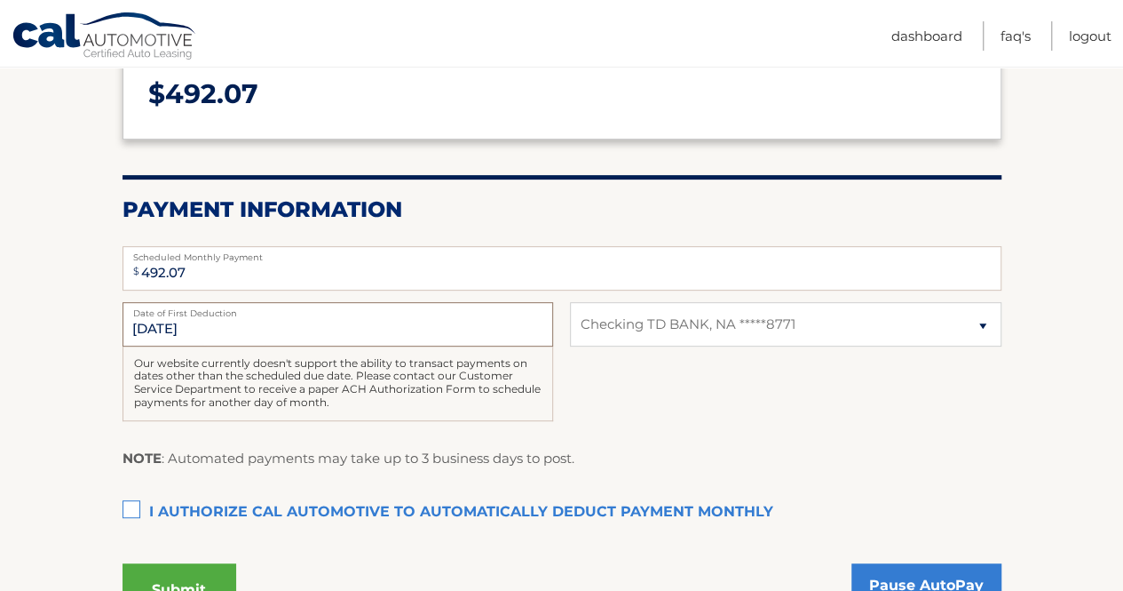
scroll to position [0, 0]
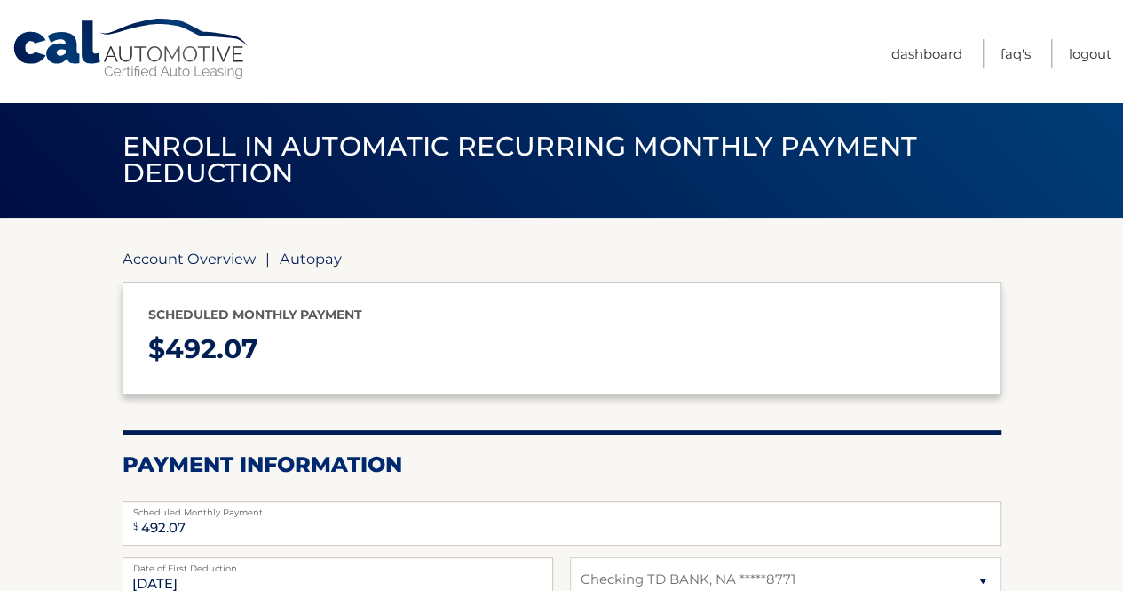
click at [184, 265] on link "Account Overview" at bounding box center [189, 259] width 133 height 18
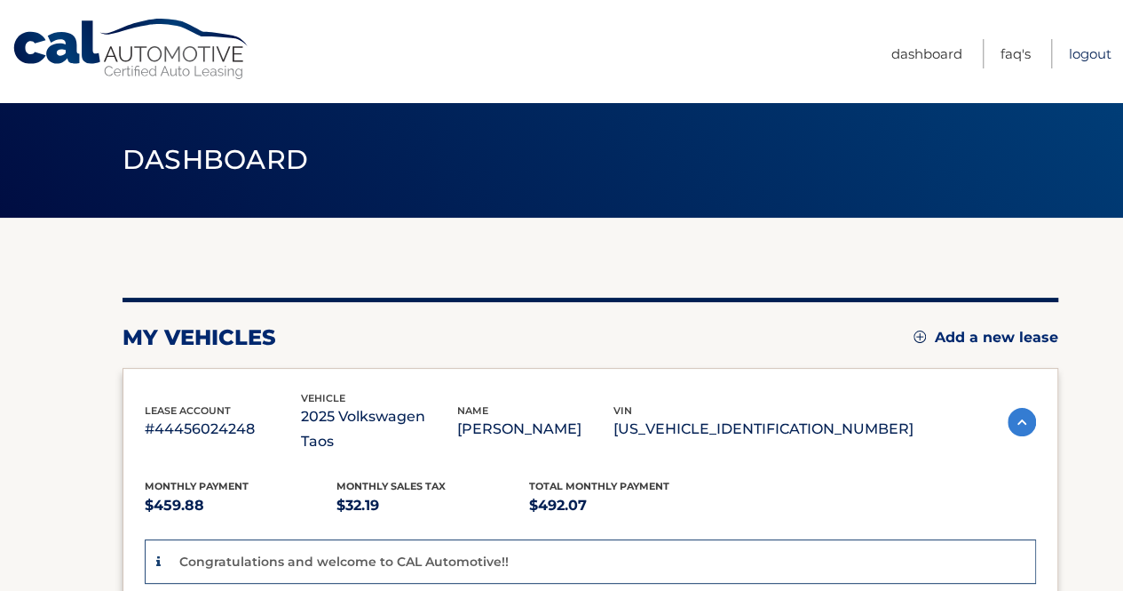
click at [1075, 60] on link "Logout" at bounding box center [1090, 53] width 43 height 29
